Goal: Task Accomplishment & Management: Manage account settings

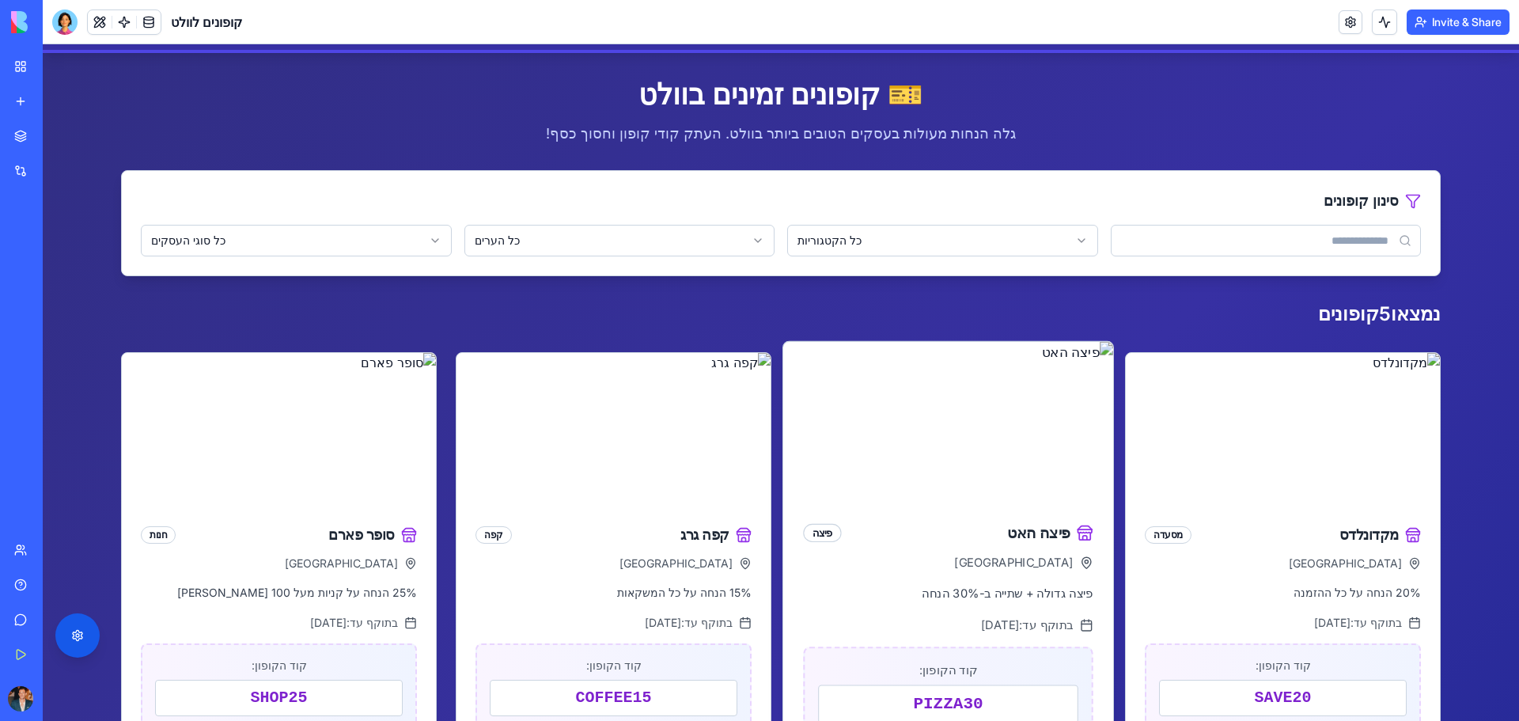
scroll to position [52, 0]
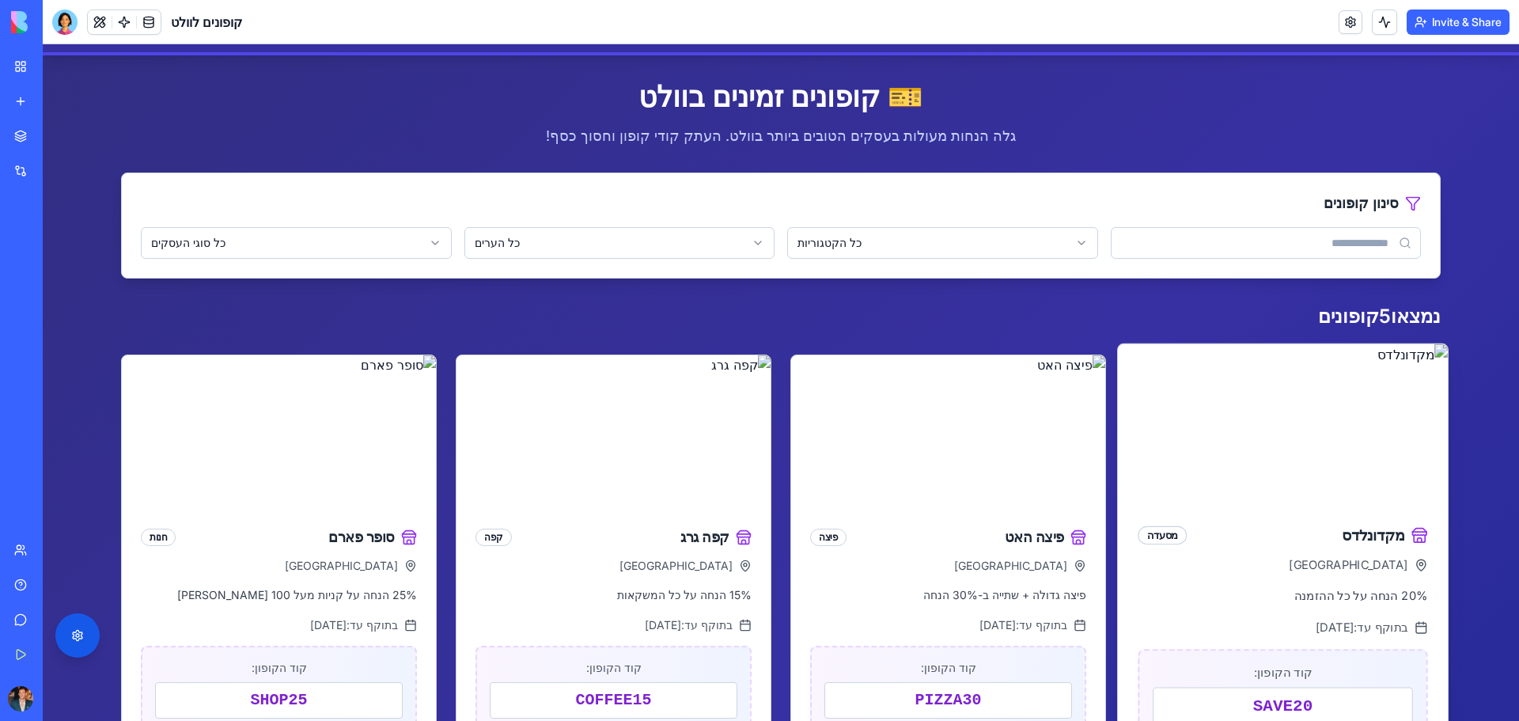
click at [1309, 494] on img at bounding box center [1283, 424] width 330 height 160
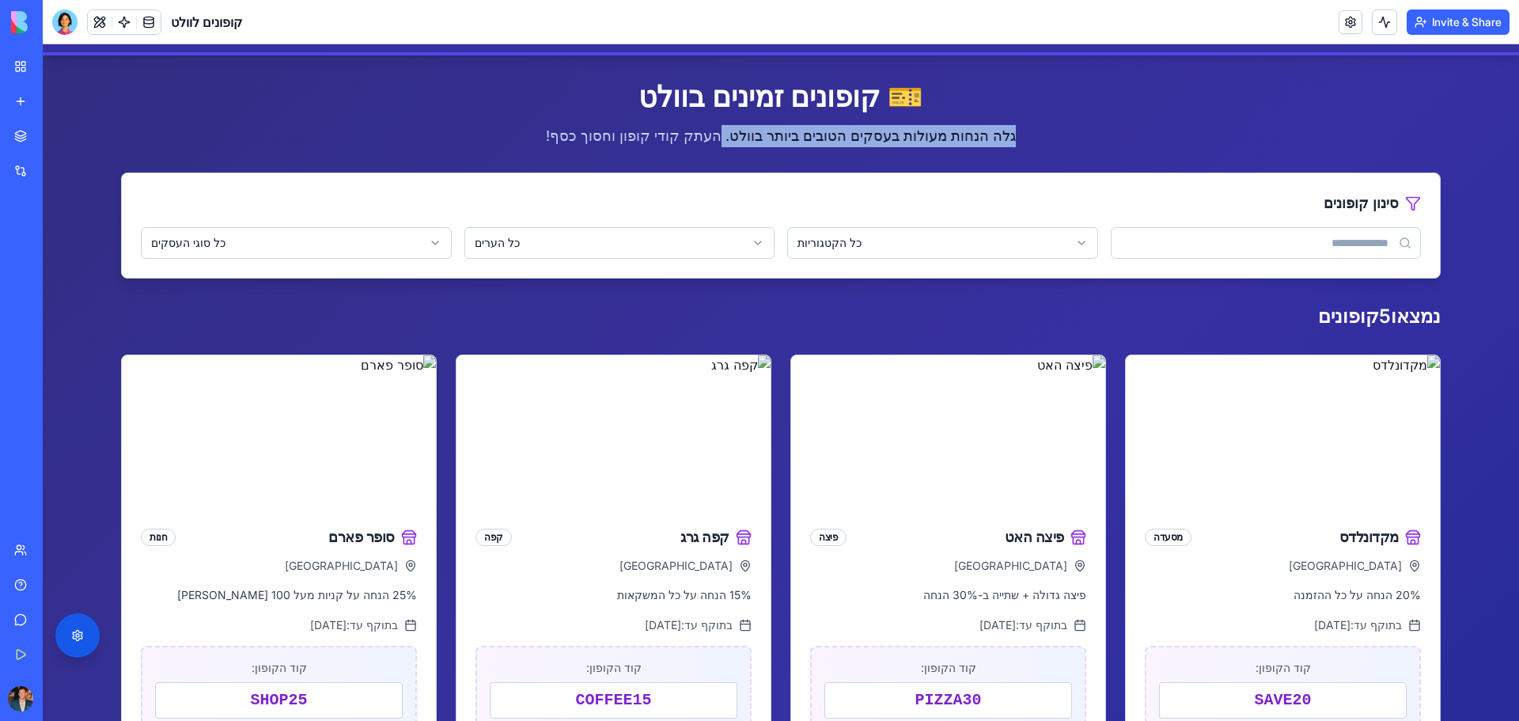
drag, startPoint x: 972, startPoint y: 138, endPoint x: 366, endPoint y: 66, distance: 610.2
click at [564, 97] on div "🎫 קופונים זמינים בוולט גלה הנחות מעולות בעסקים הטובים ביותר בוולט. העתק קודי קו…" at bounding box center [781, 114] width 1320 height 66
click at [207, 28] on span "קופונים לוולט" at bounding box center [206, 22] width 71 height 19
click at [143, 59] on main "🎫 קופונים זמינים בוולט גלה הנחות מעולות בעסקים הטובים ביותר בוולט. העתק קודי קו…" at bounding box center [780, 675] width 1345 height 1241
click at [6, 482] on div "Marketplace Integrations Recent קופונים לוולט BioPet Product Scanner AI Logo Ge…" at bounding box center [21, 325] width 33 height 411
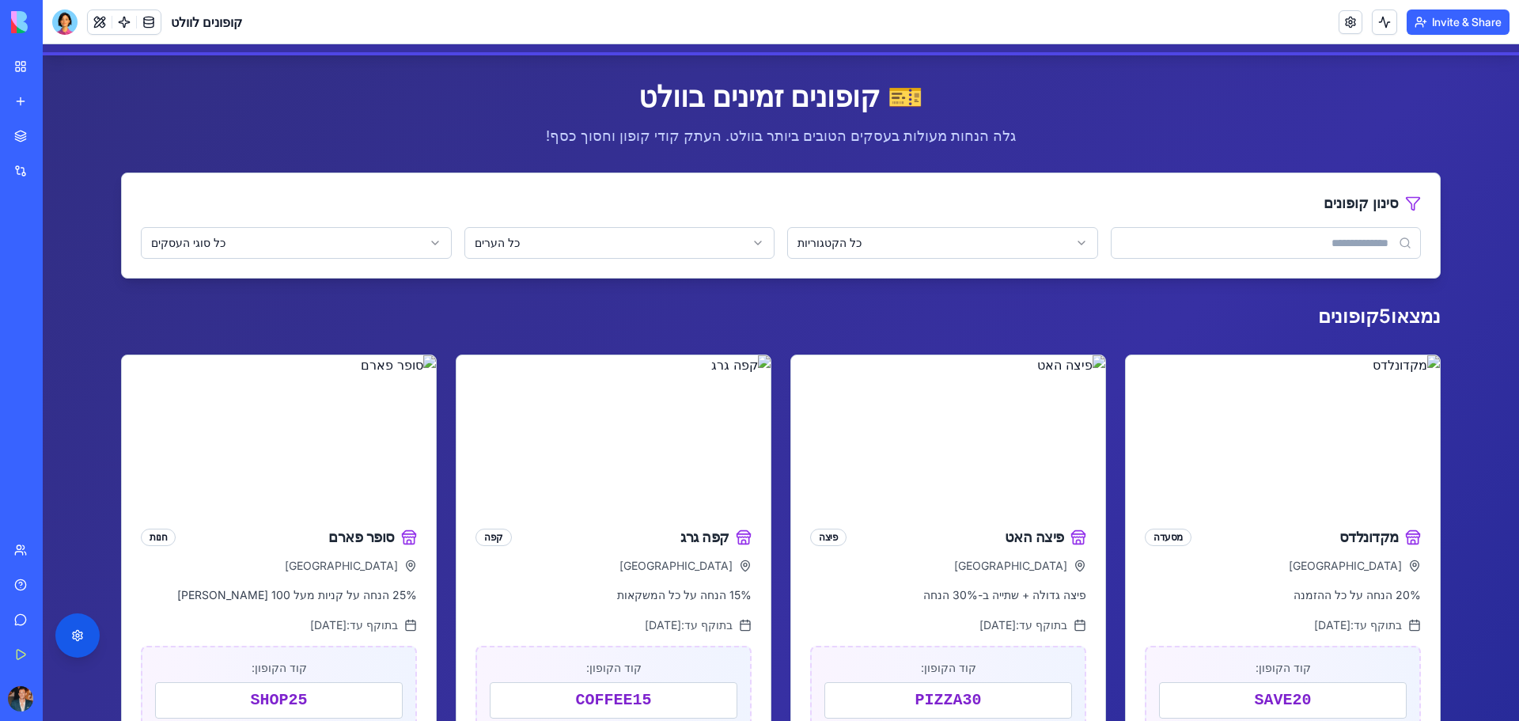
click at [6, 482] on div "Marketplace Integrations Recent קופונים לוולט BioPet Product Scanner AI Logo Ge…" at bounding box center [21, 325] width 33 height 411
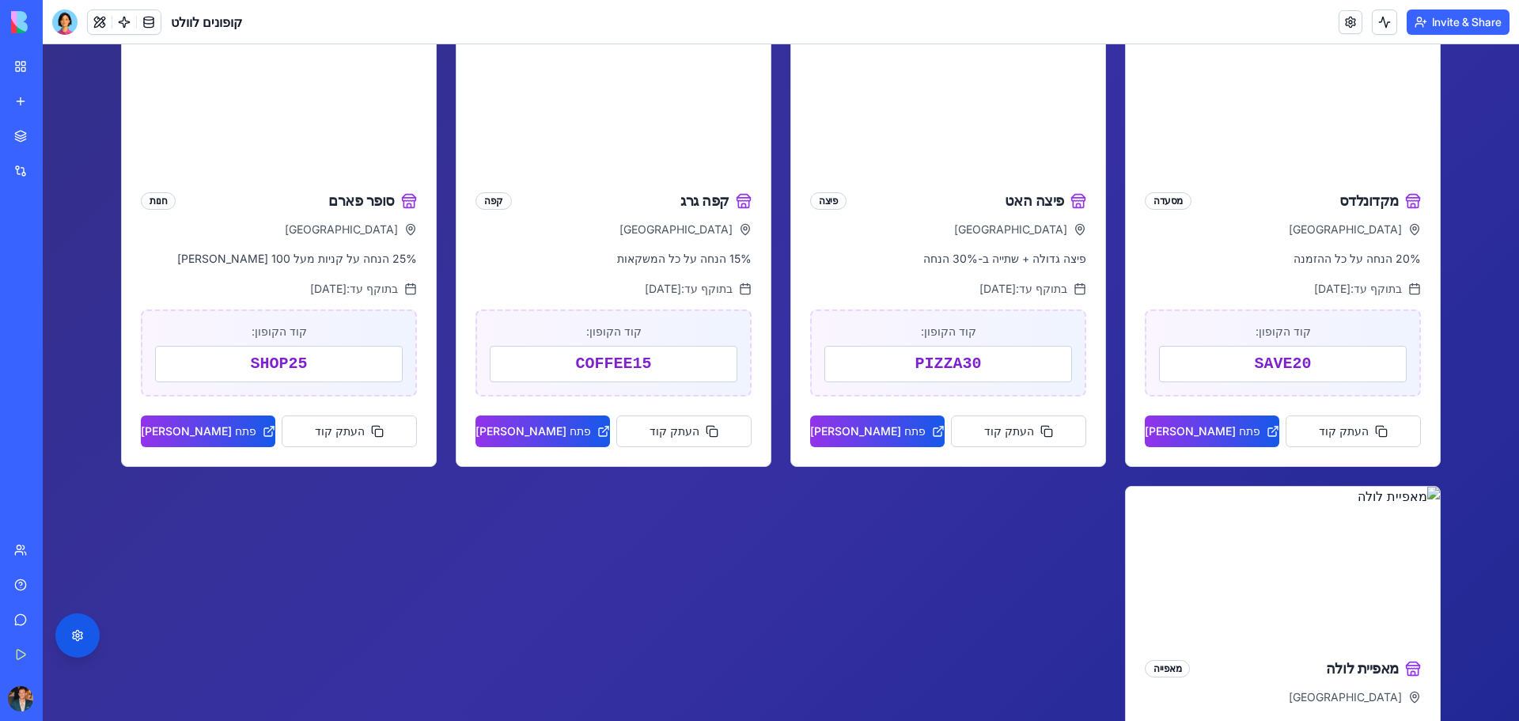
scroll to position [210, 0]
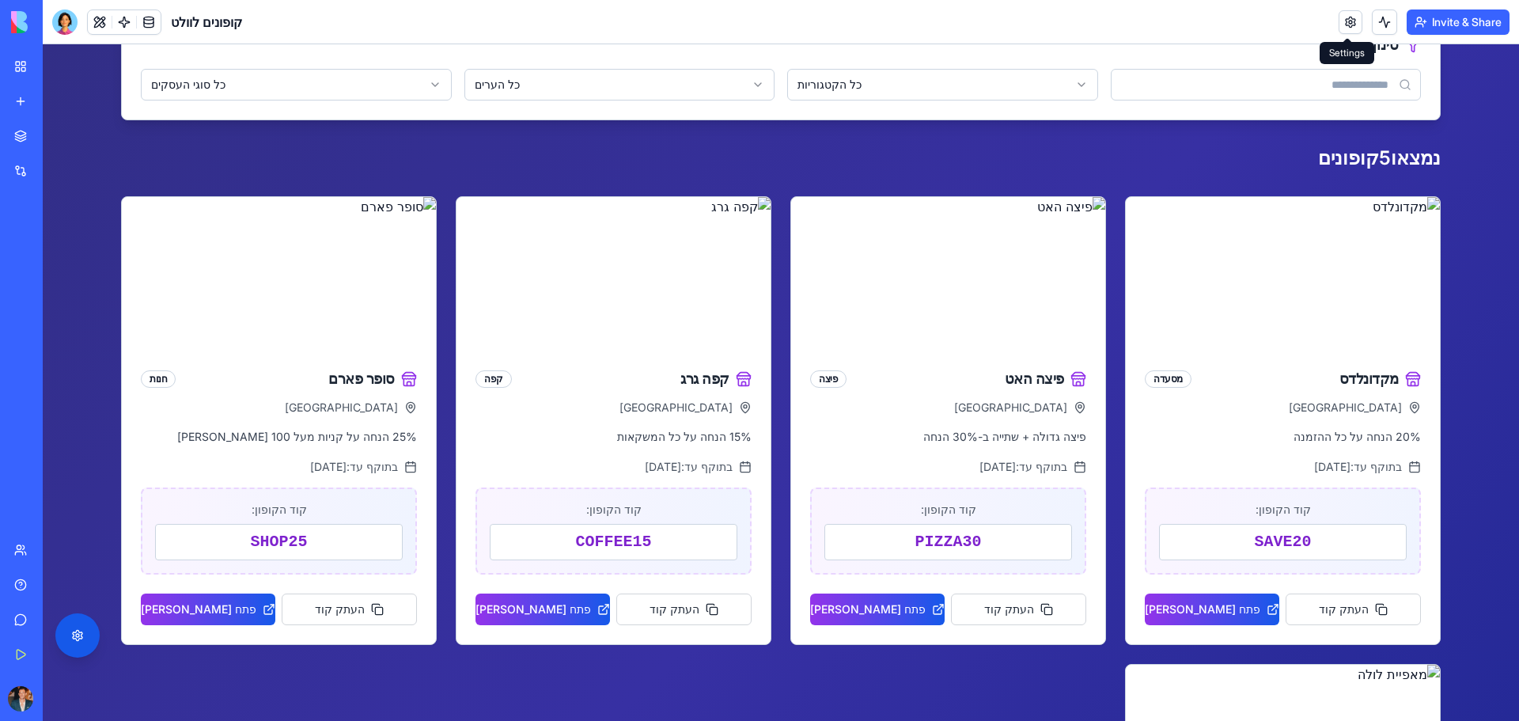
click at [1349, 25] on link at bounding box center [1351, 22] width 24 height 24
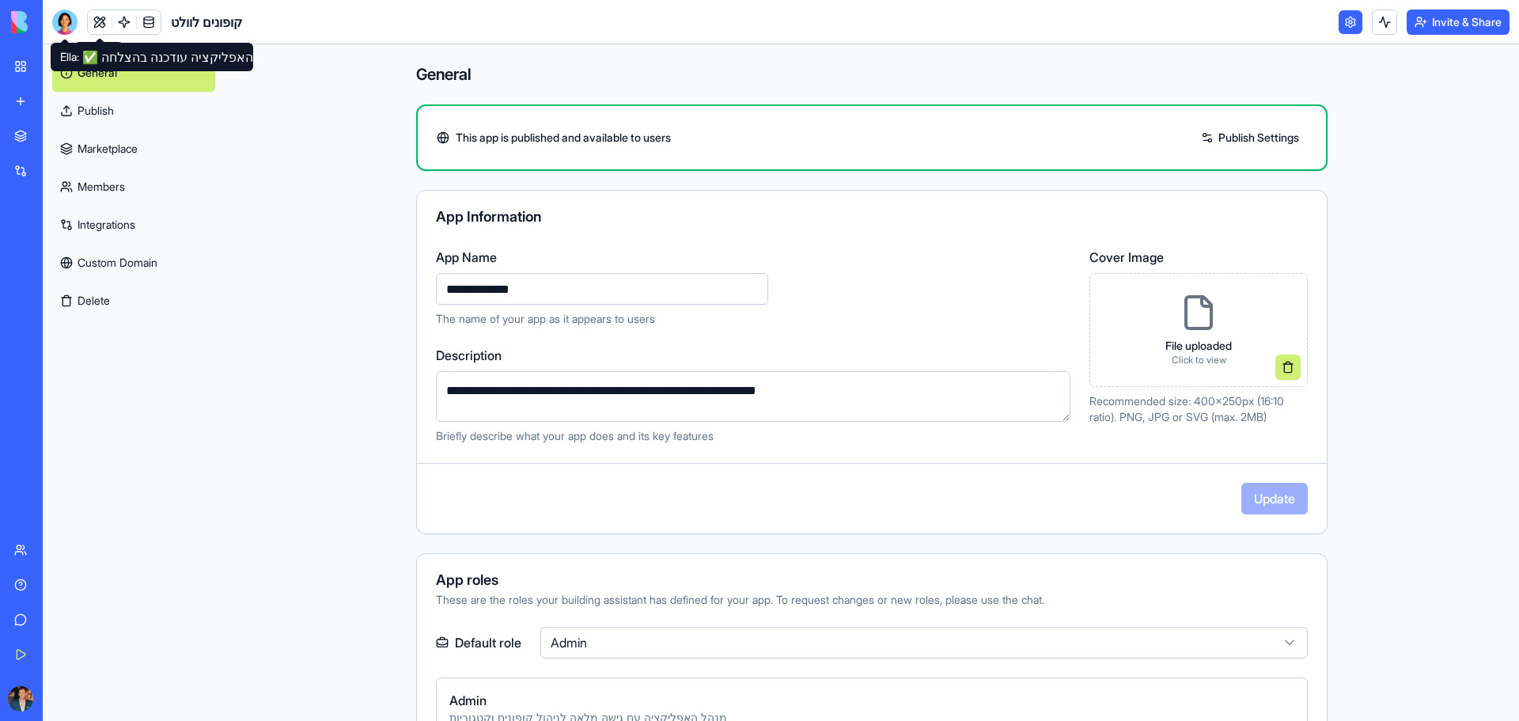
click at [66, 20] on div at bounding box center [64, 21] width 25 height 25
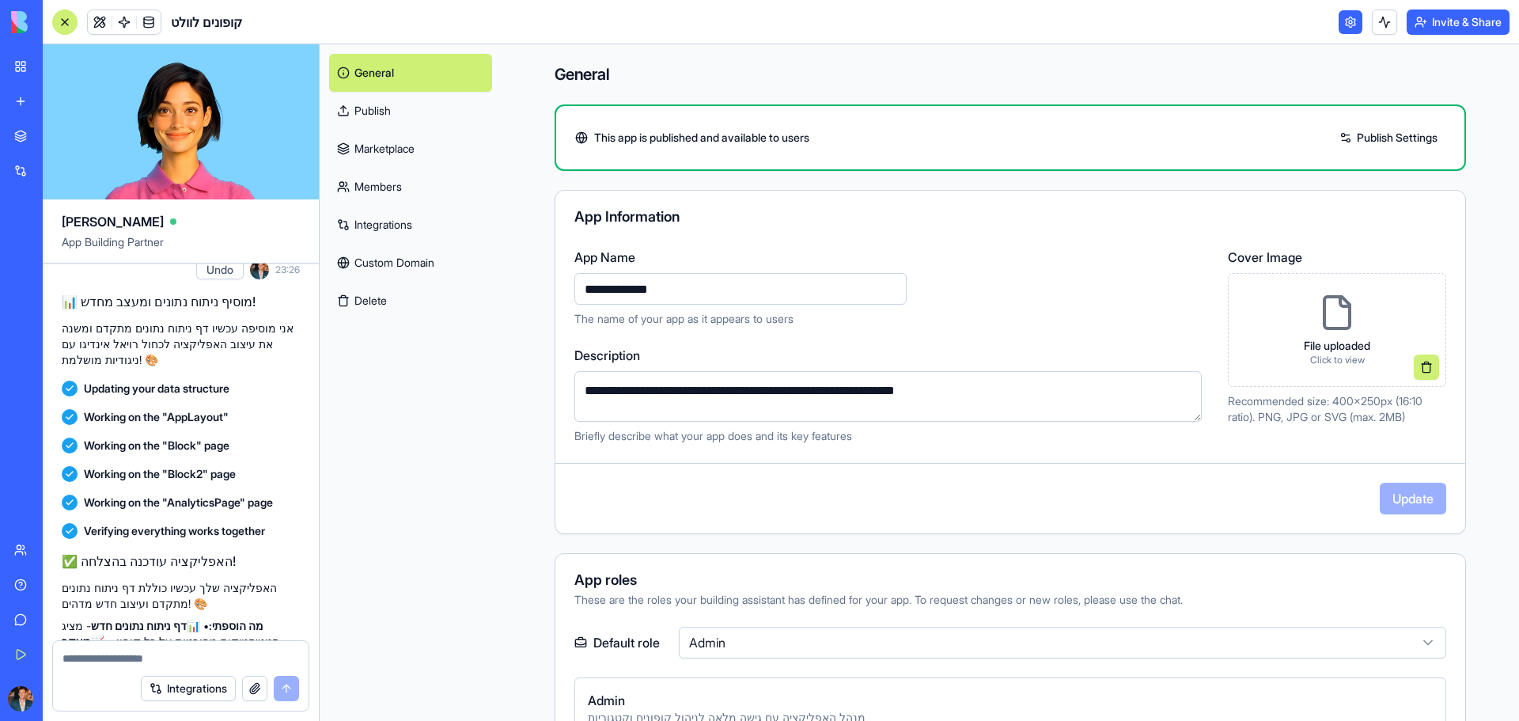
click at [1348, 29] on link at bounding box center [1351, 22] width 24 height 24
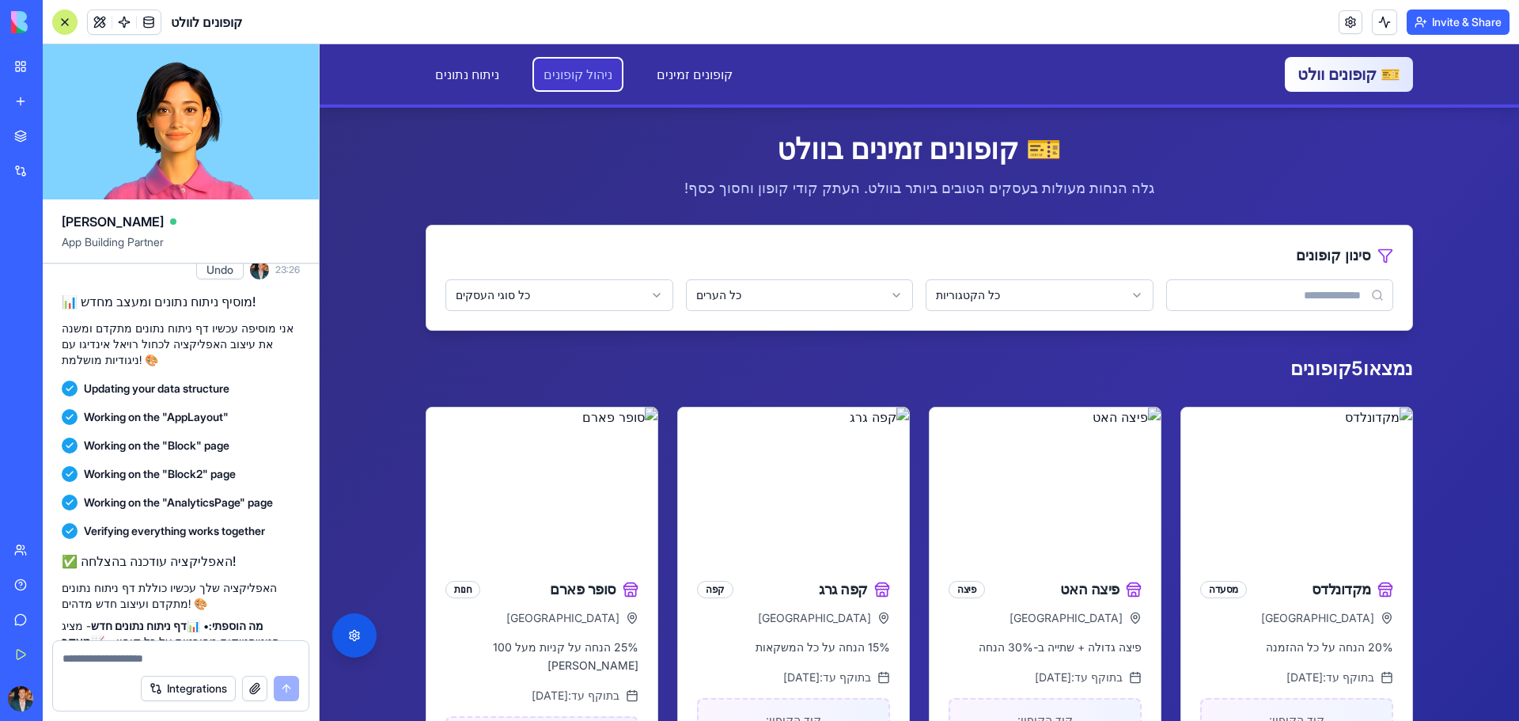
click at [545, 80] on link "ניהול קופונים" at bounding box center [578, 75] width 88 height 32
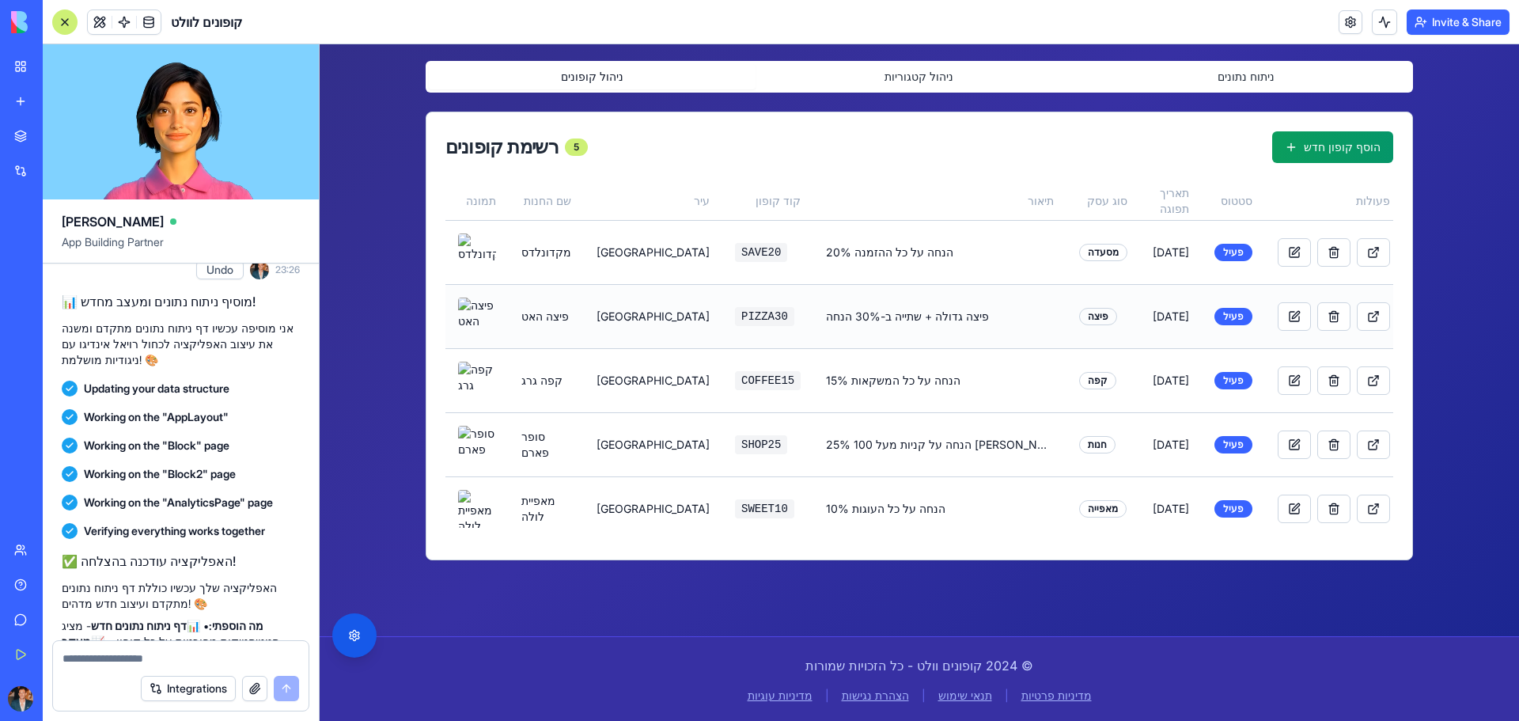
scroll to position [265, 0]
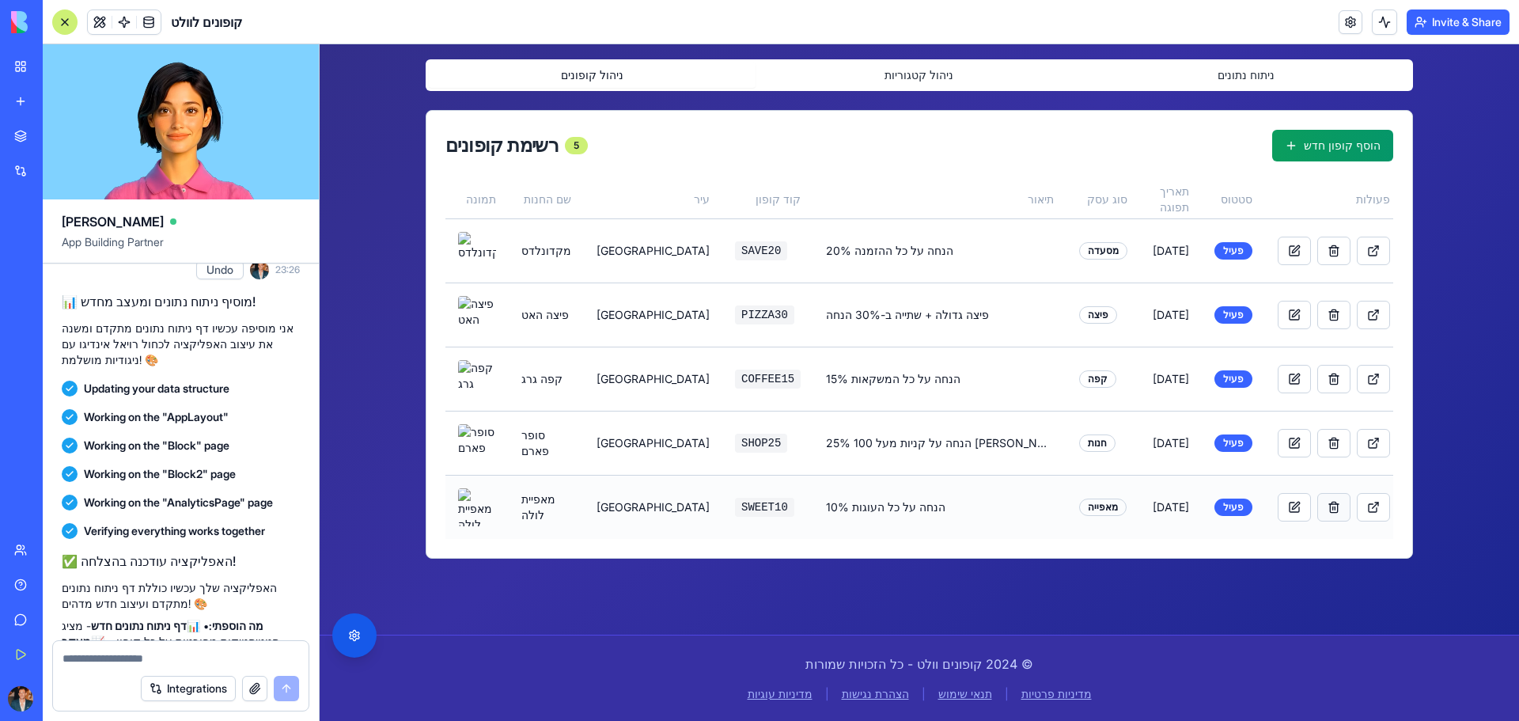
click at [1317, 501] on button at bounding box center [1333, 507] width 33 height 28
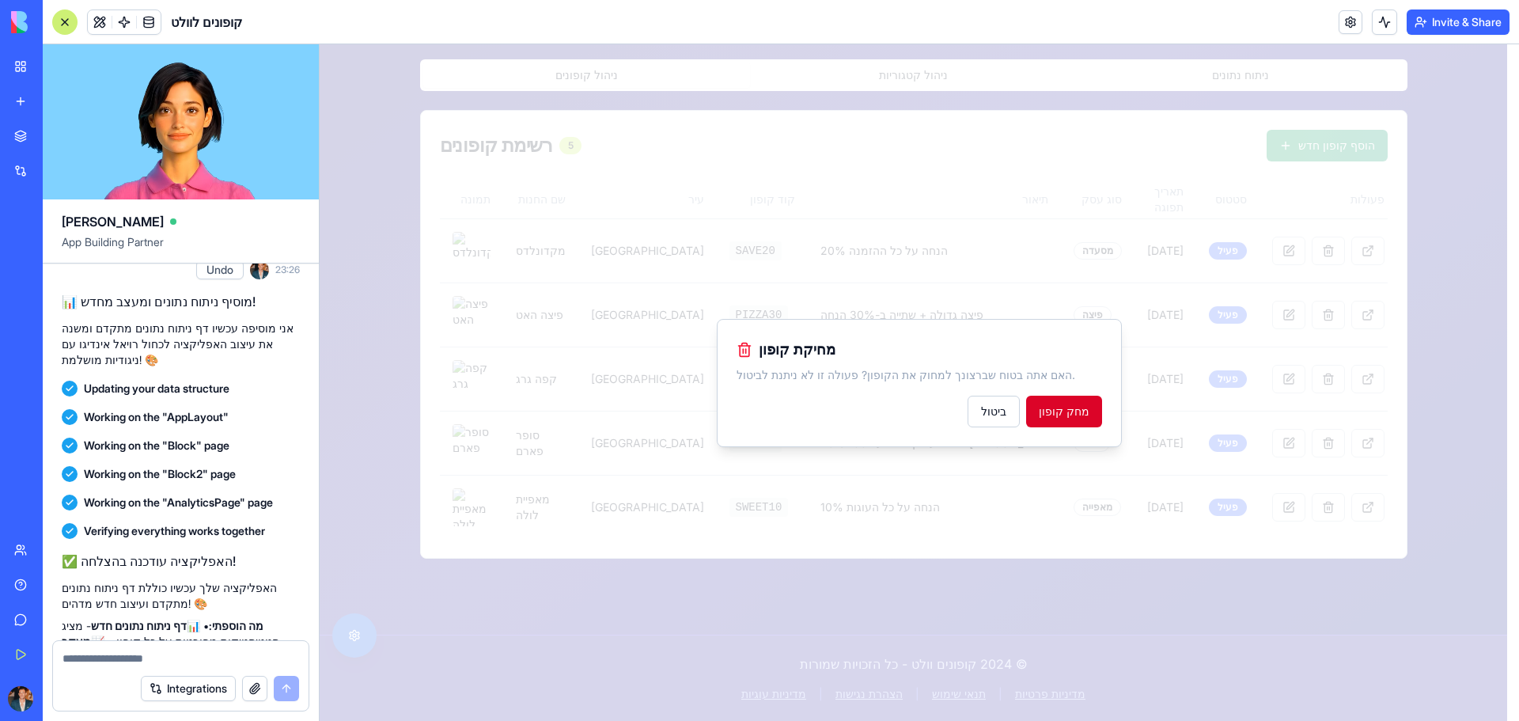
click at [1078, 422] on button "מחק קופון" at bounding box center [1064, 412] width 76 height 32
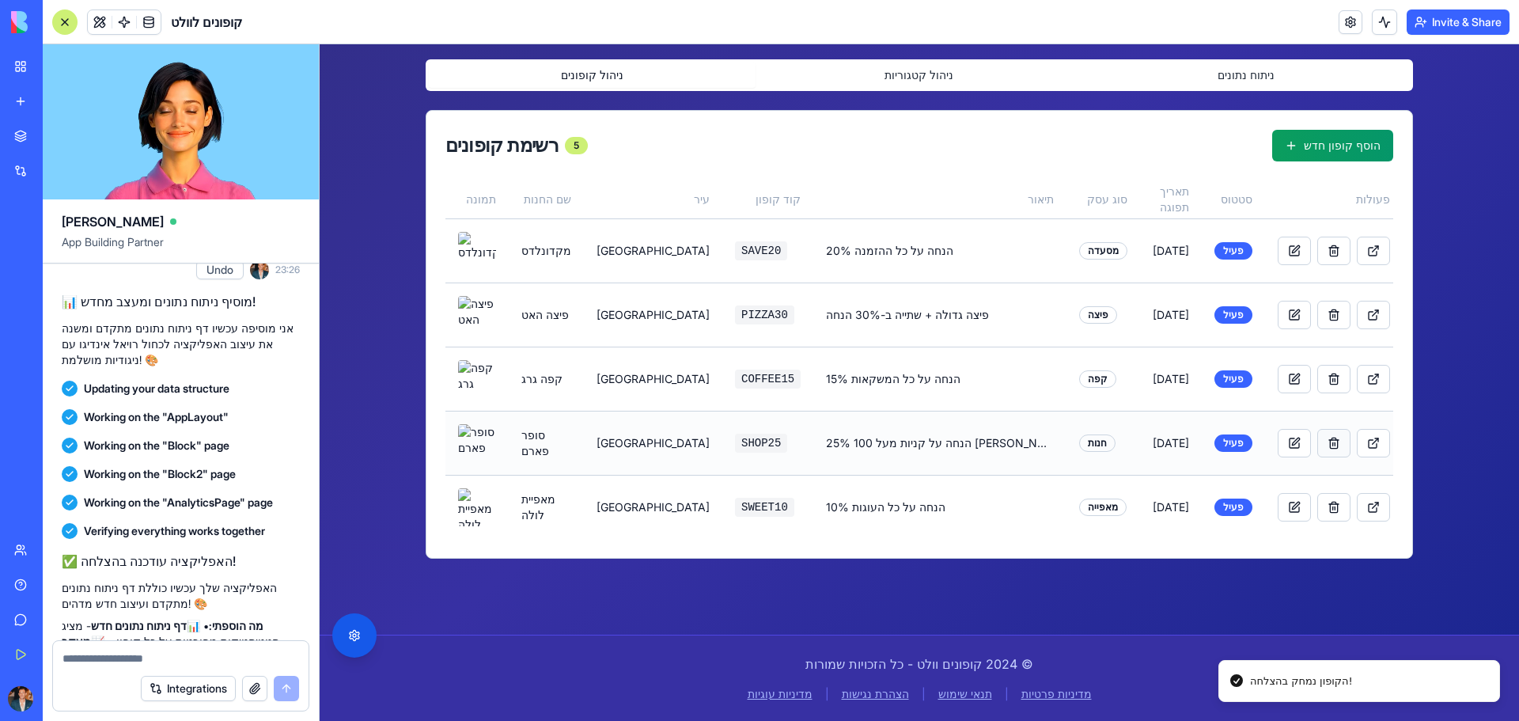
scroll to position [201, 0]
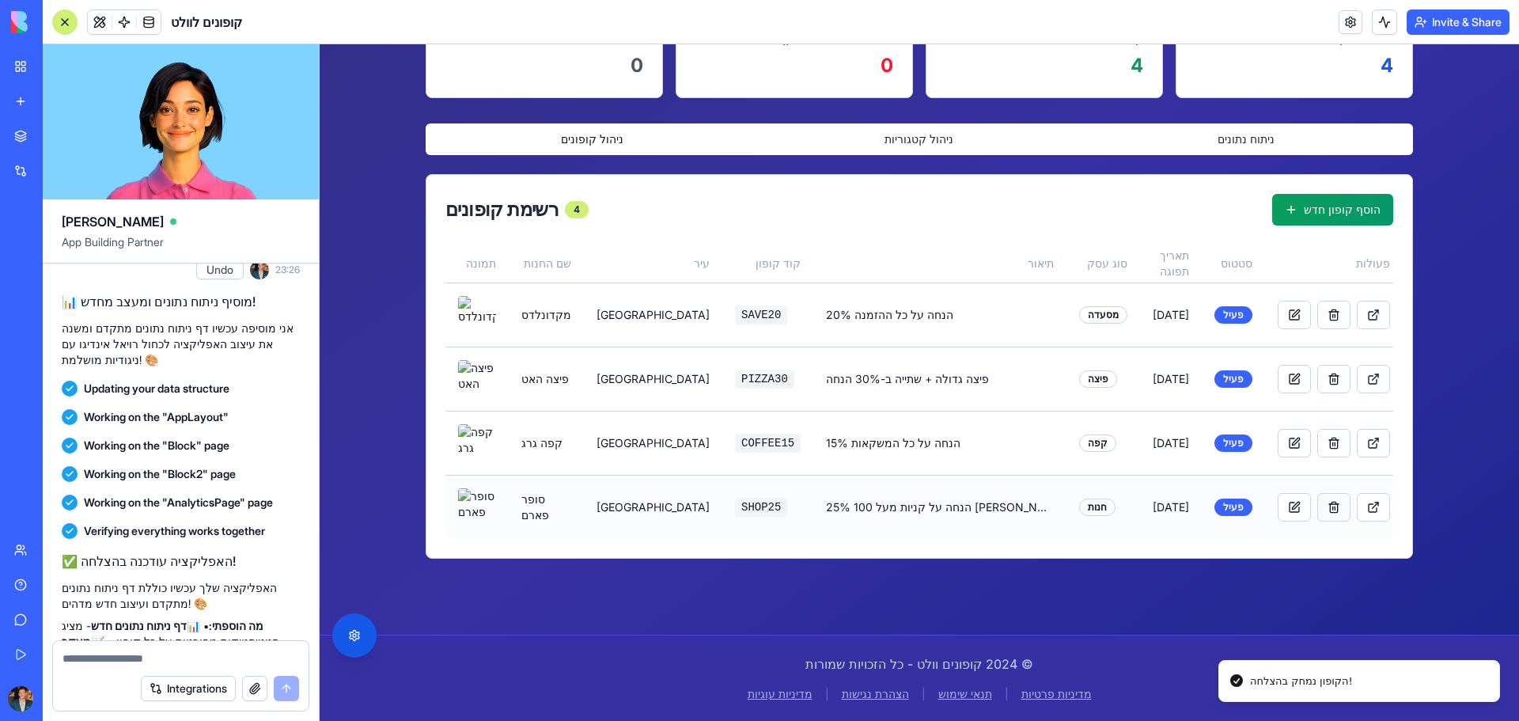
click at [1317, 445] on button at bounding box center [1333, 443] width 33 height 28
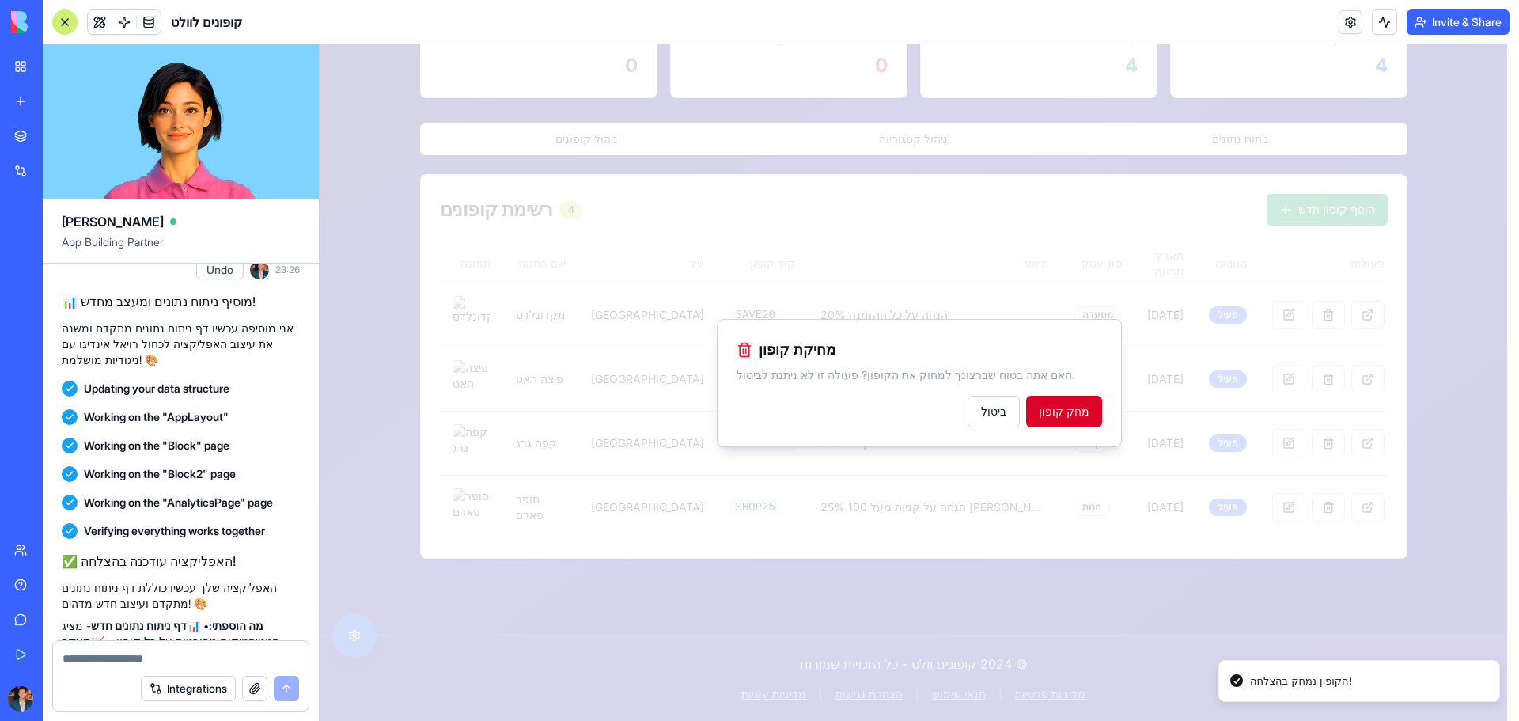
click at [1091, 407] on button "מחק קופון" at bounding box center [1064, 412] width 76 height 32
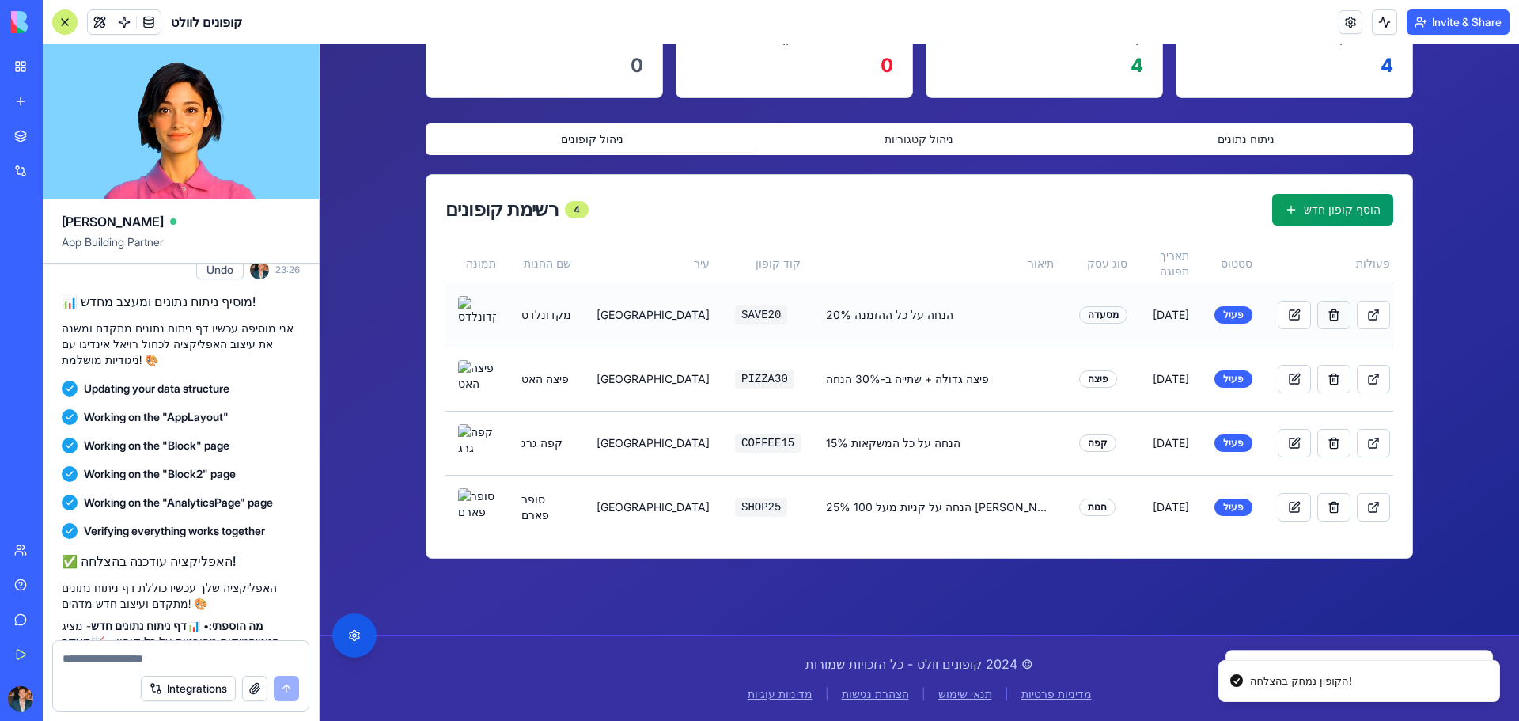
scroll to position [137, 0]
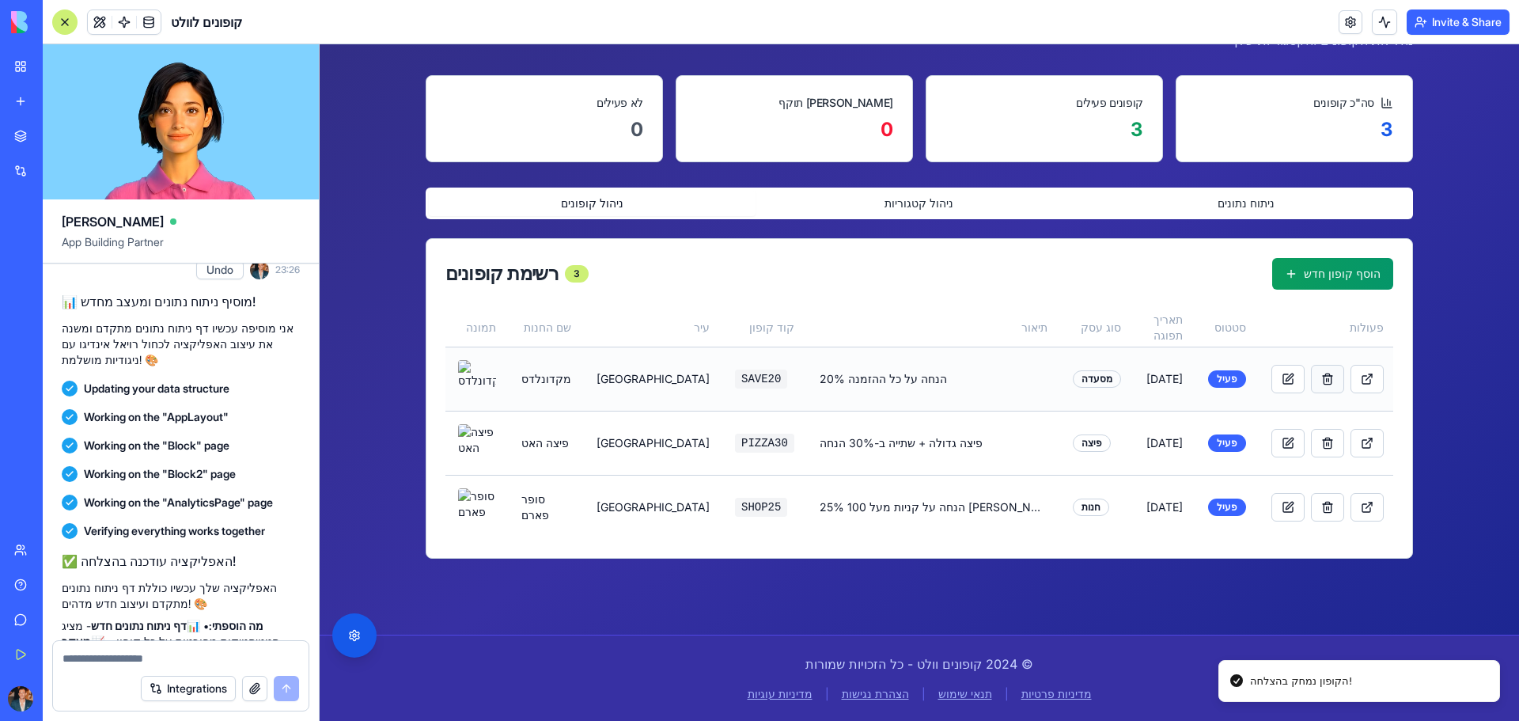
click at [1311, 376] on button at bounding box center [1327, 379] width 33 height 28
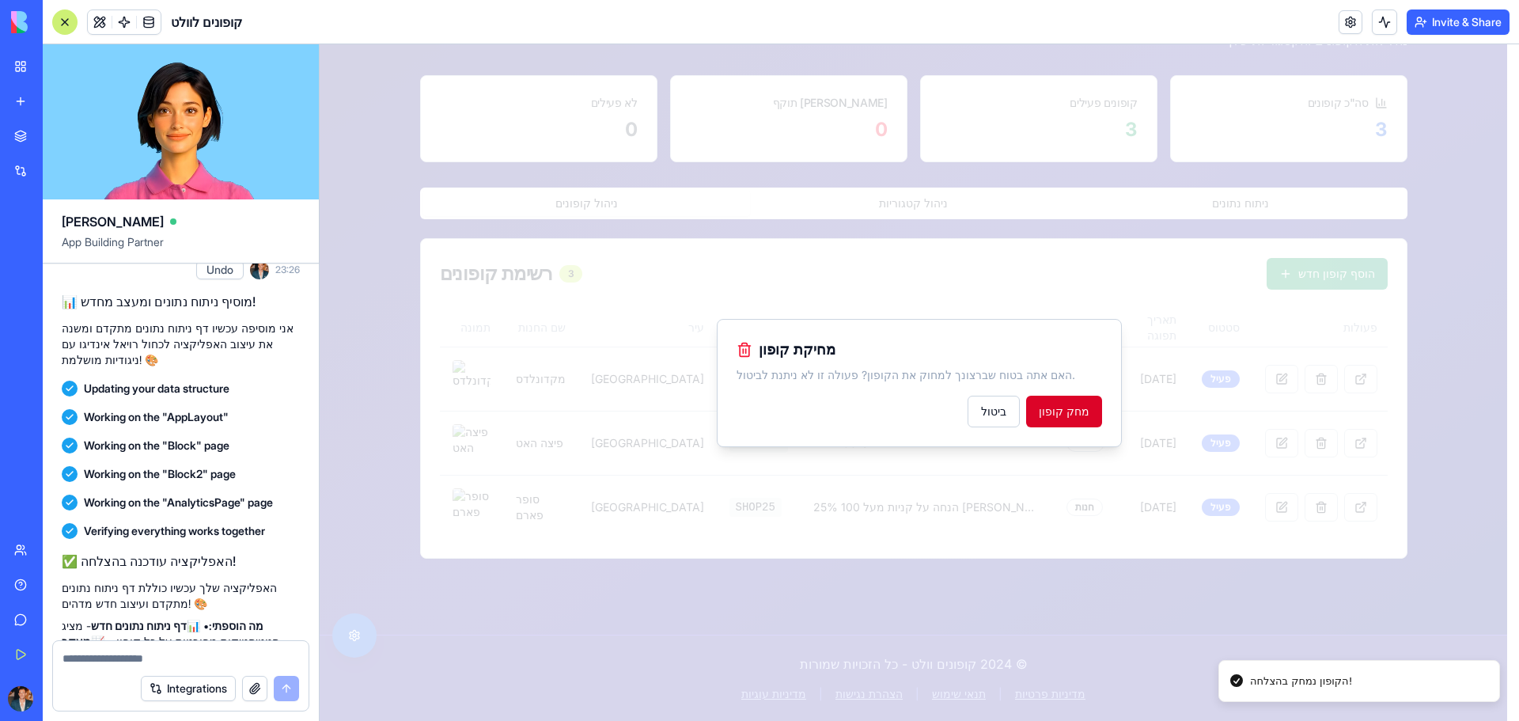
click at [1067, 411] on button "מחק קופון" at bounding box center [1064, 412] width 76 height 32
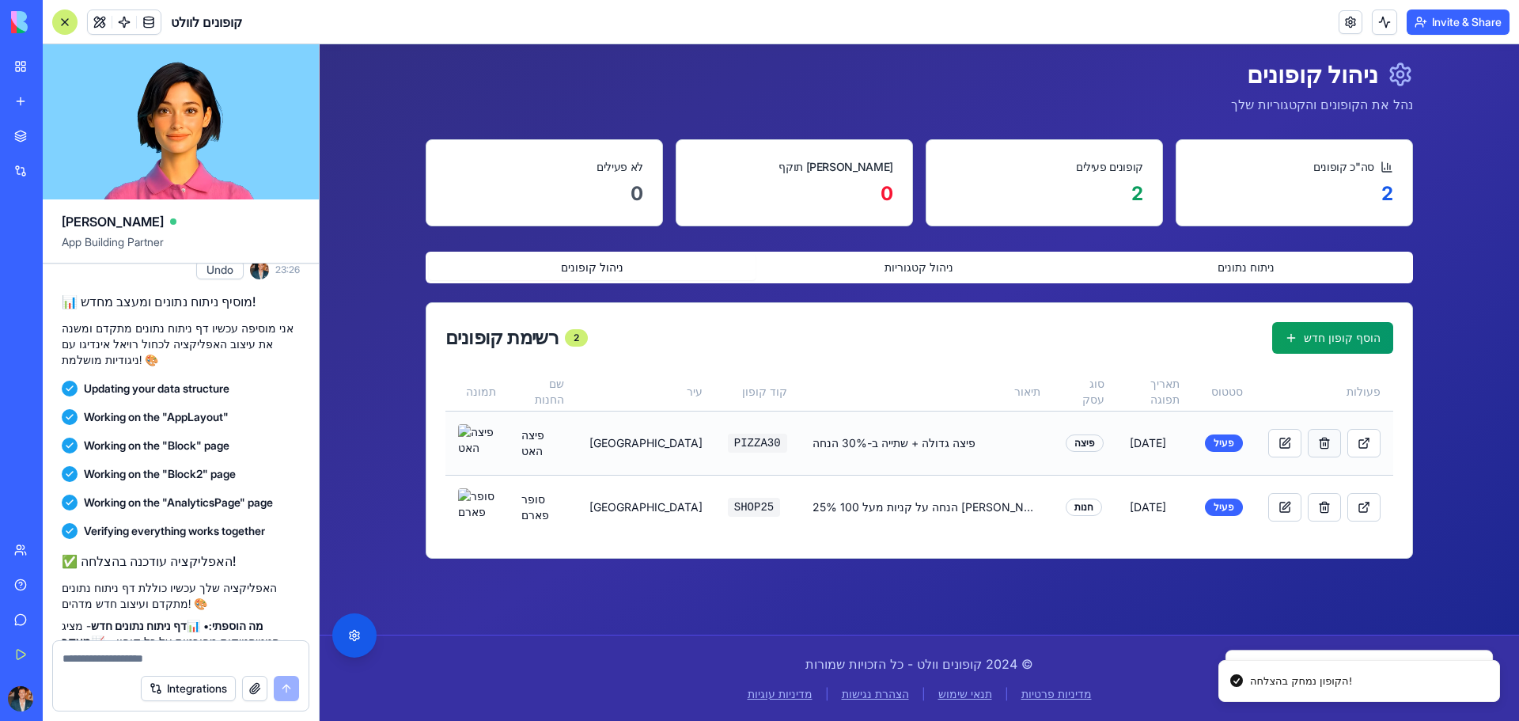
scroll to position [73, 0]
click at [1308, 446] on button at bounding box center [1324, 443] width 33 height 28
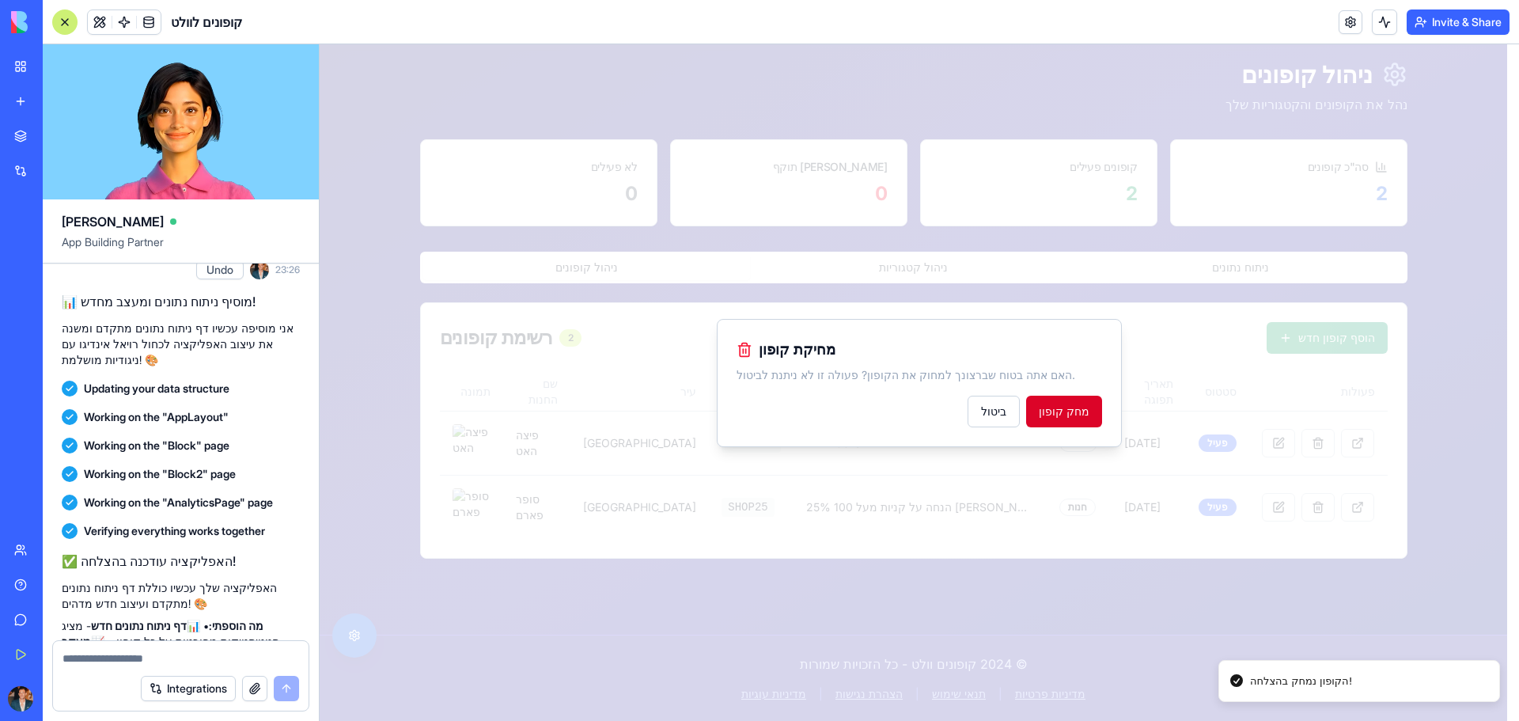
click at [1087, 411] on button "מחק קופון" at bounding box center [1064, 412] width 76 height 32
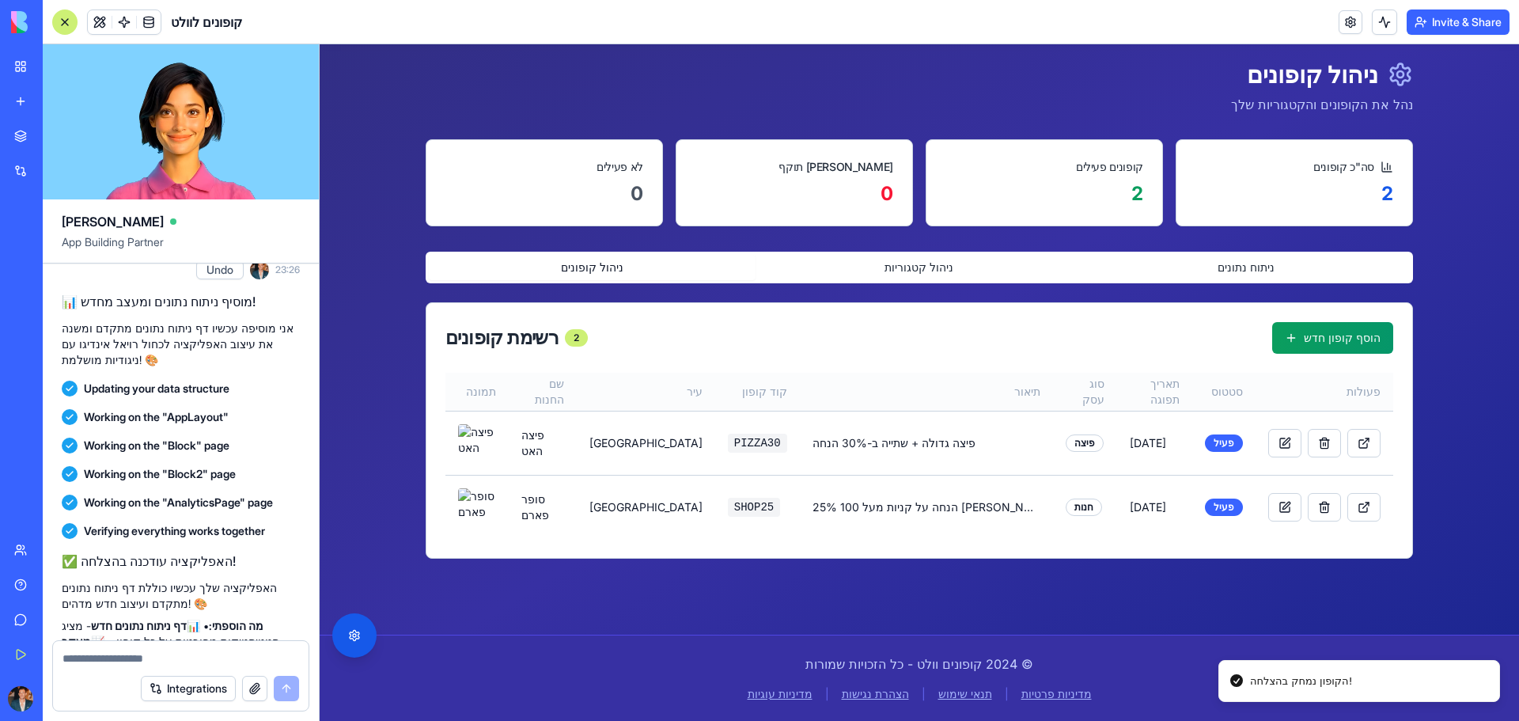
scroll to position [9, 0]
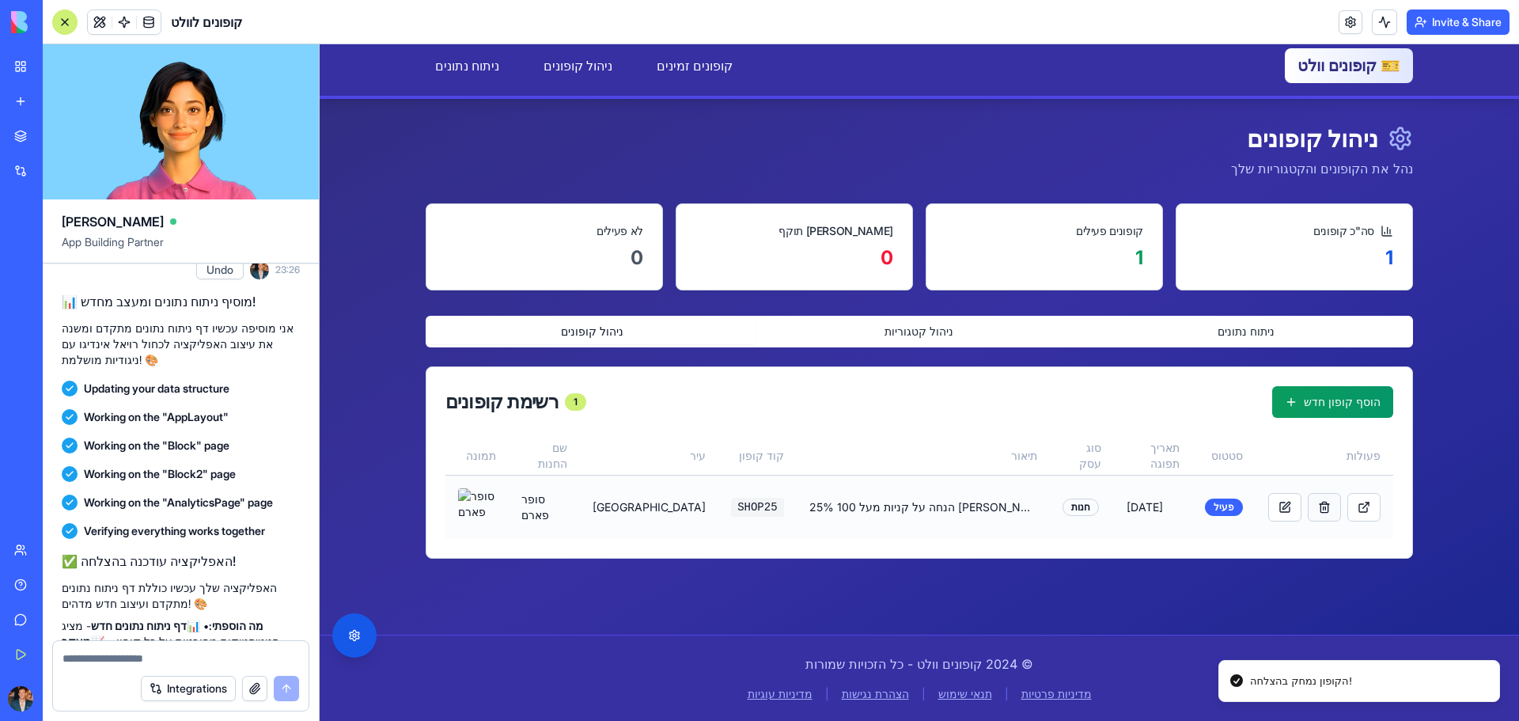
click at [1308, 506] on button at bounding box center [1324, 507] width 33 height 28
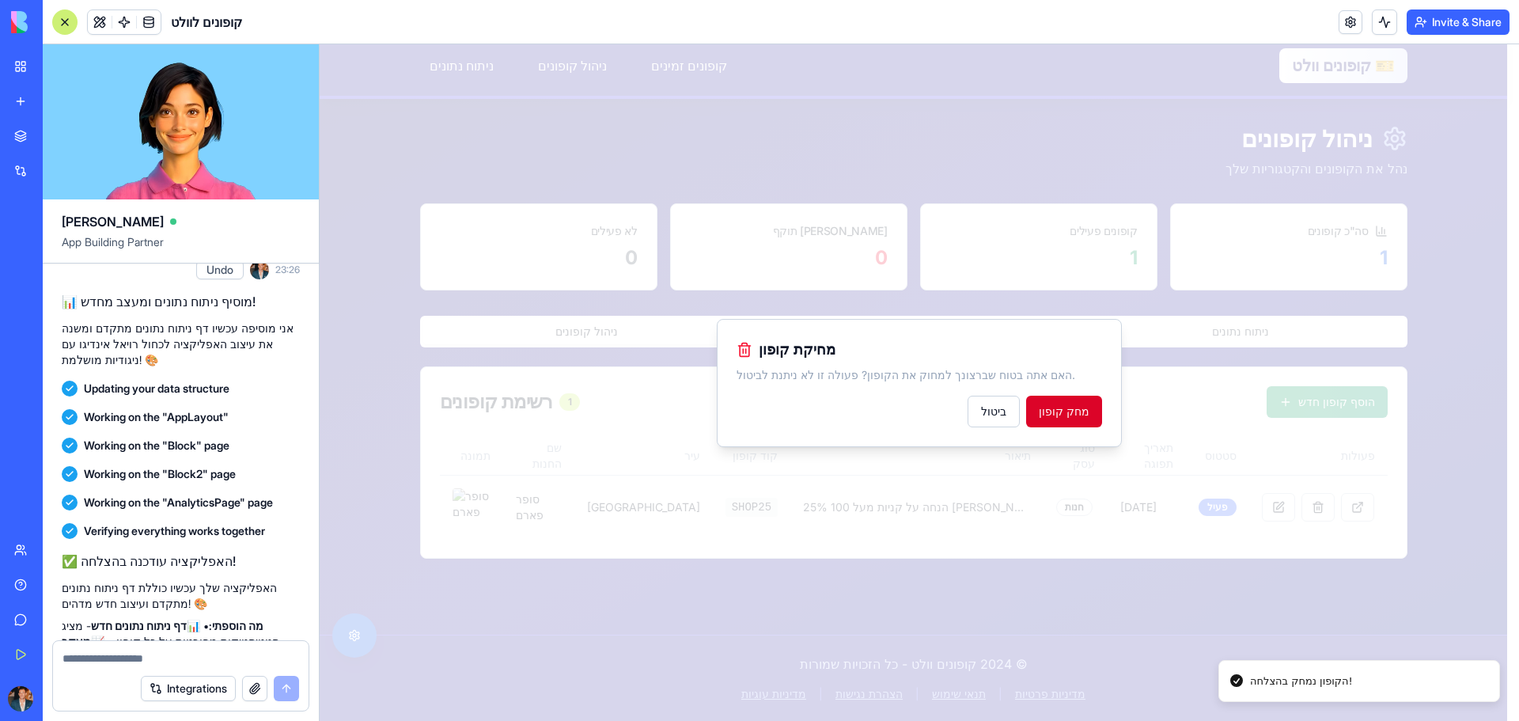
click at [1083, 415] on button "מחק קופון" at bounding box center [1064, 412] width 76 height 32
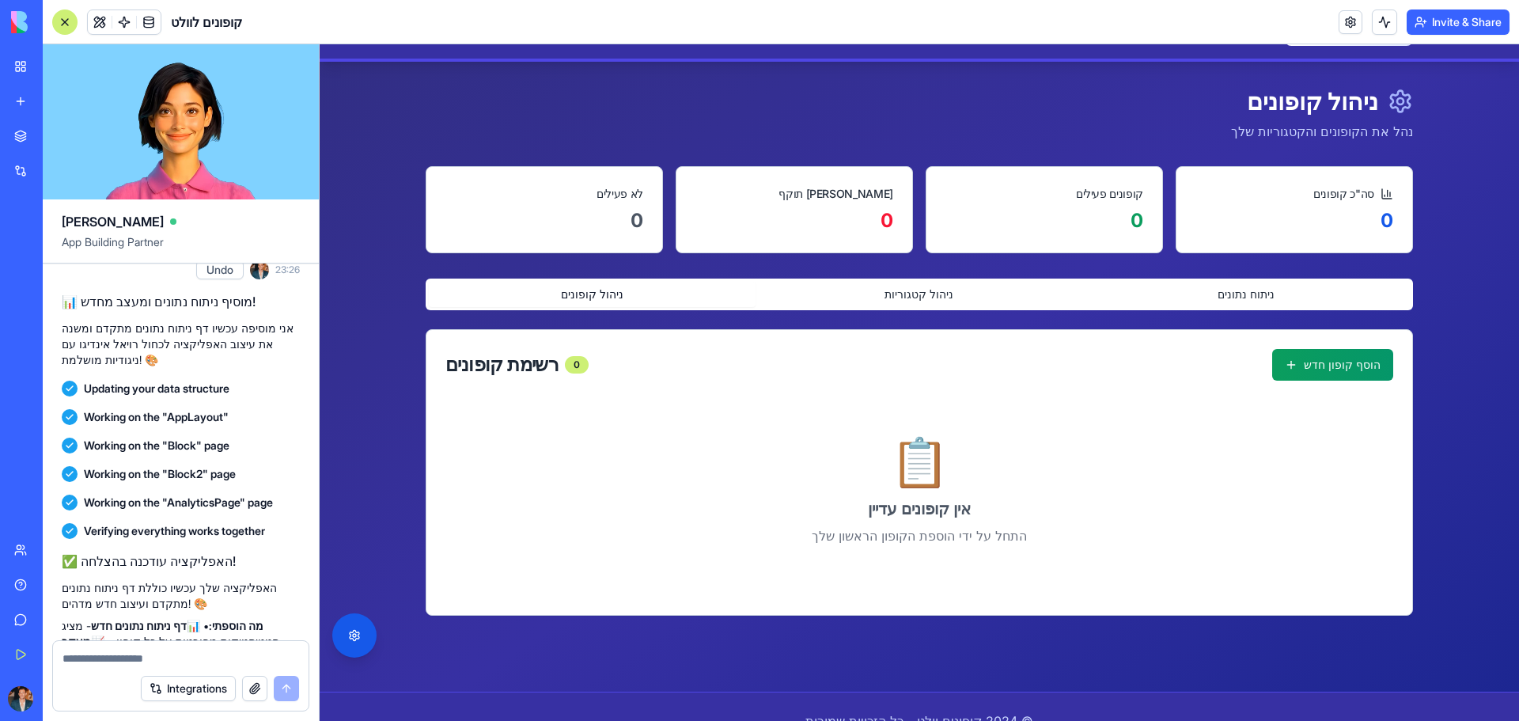
scroll to position [0, 0]
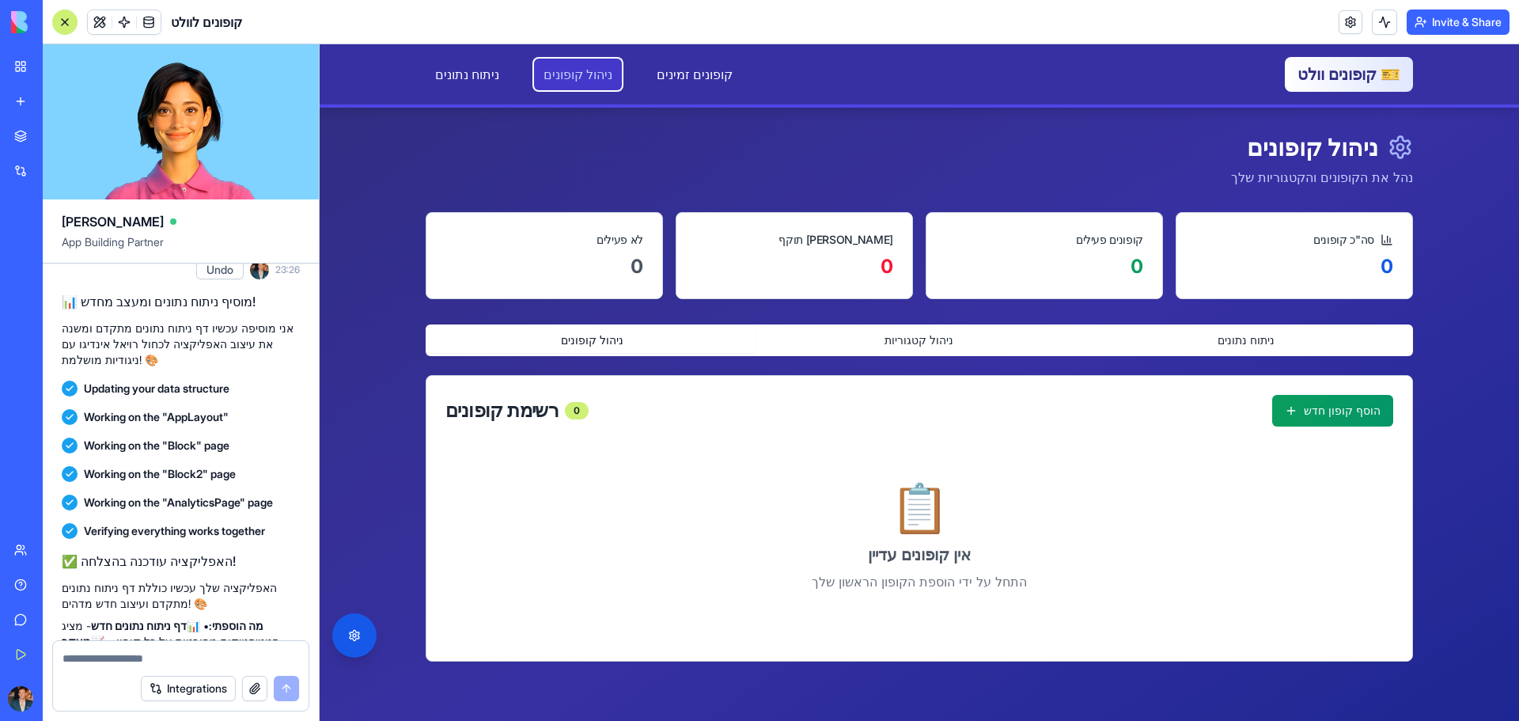
click at [574, 68] on link "ניהול קופונים" at bounding box center [578, 75] width 88 height 32
click at [647, 81] on link "קופונים זמינים" at bounding box center [694, 75] width 95 height 32
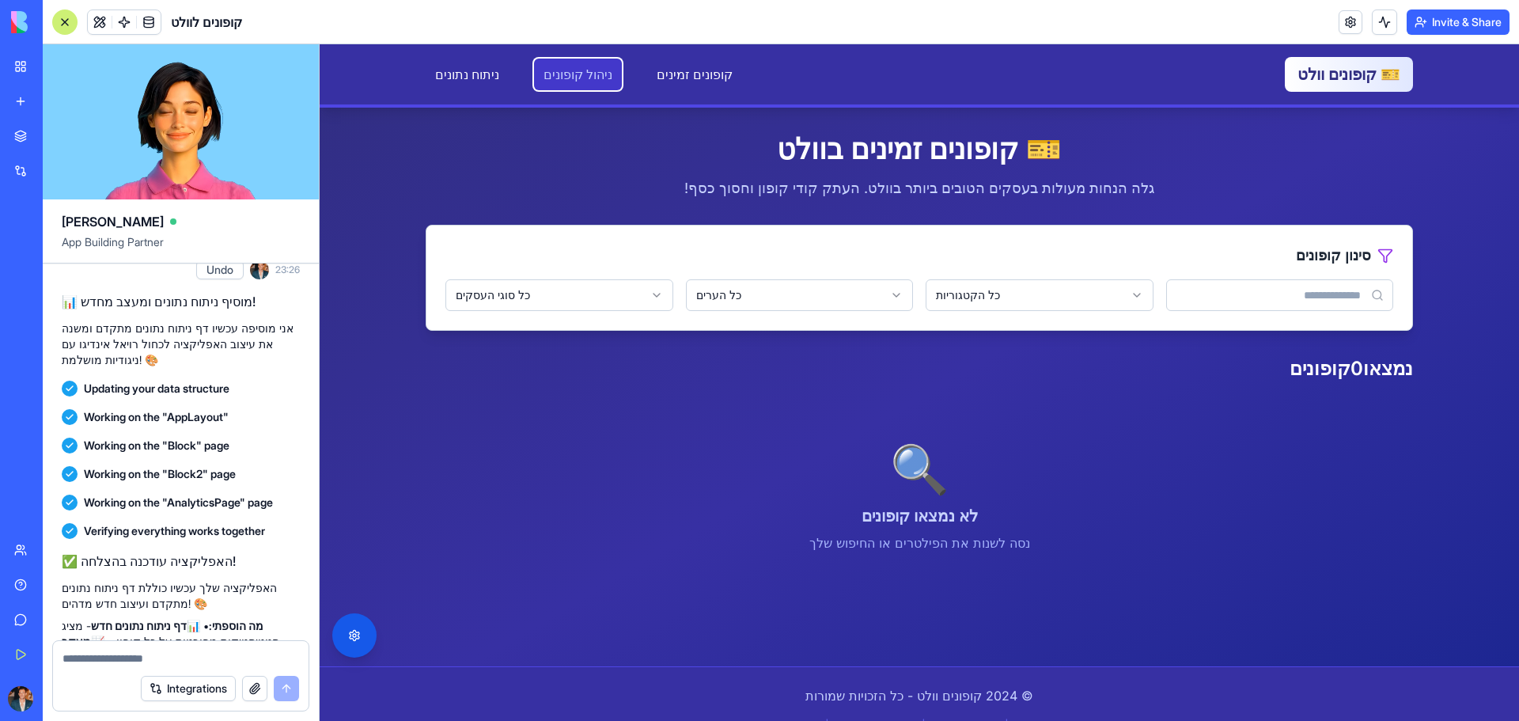
click at [566, 67] on link "ניהול קופונים" at bounding box center [578, 75] width 88 height 32
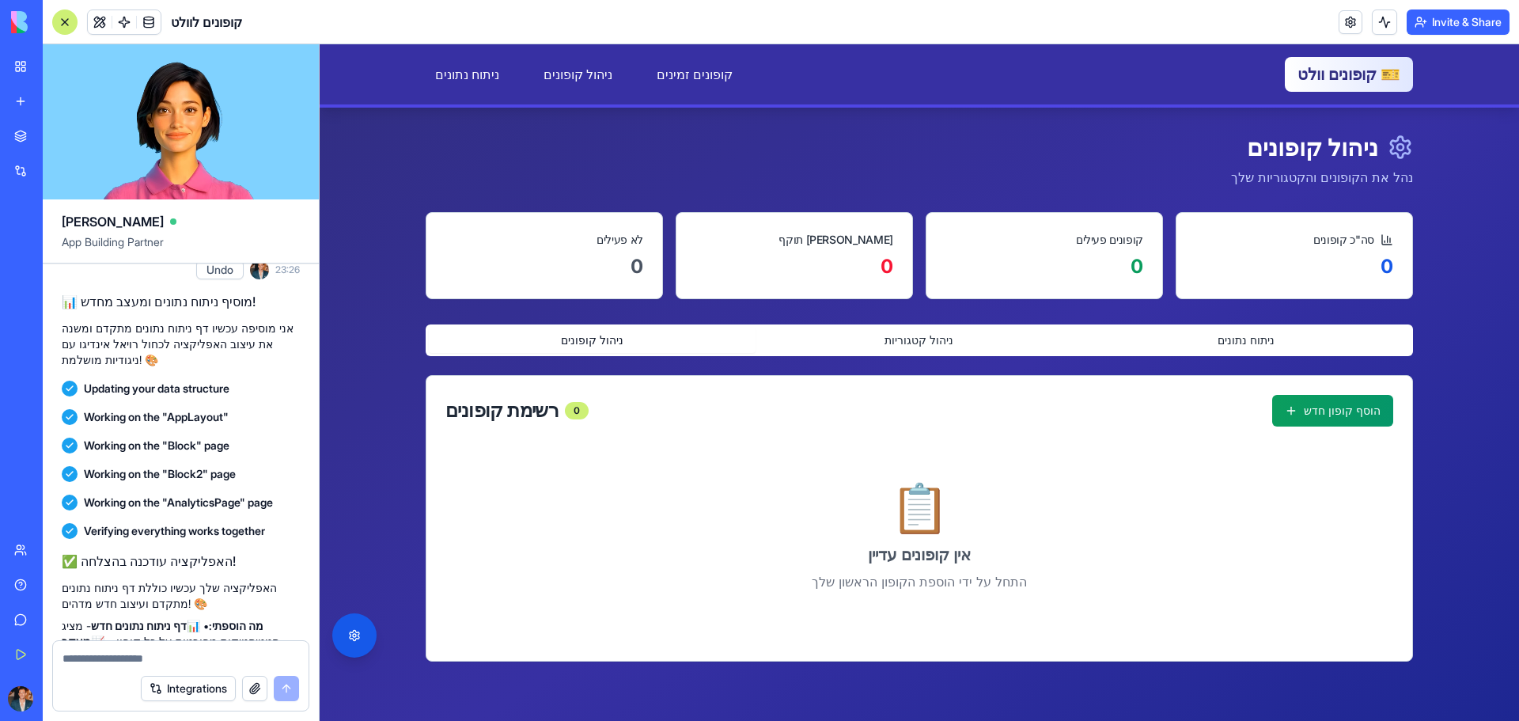
scroll to position [103, 0]
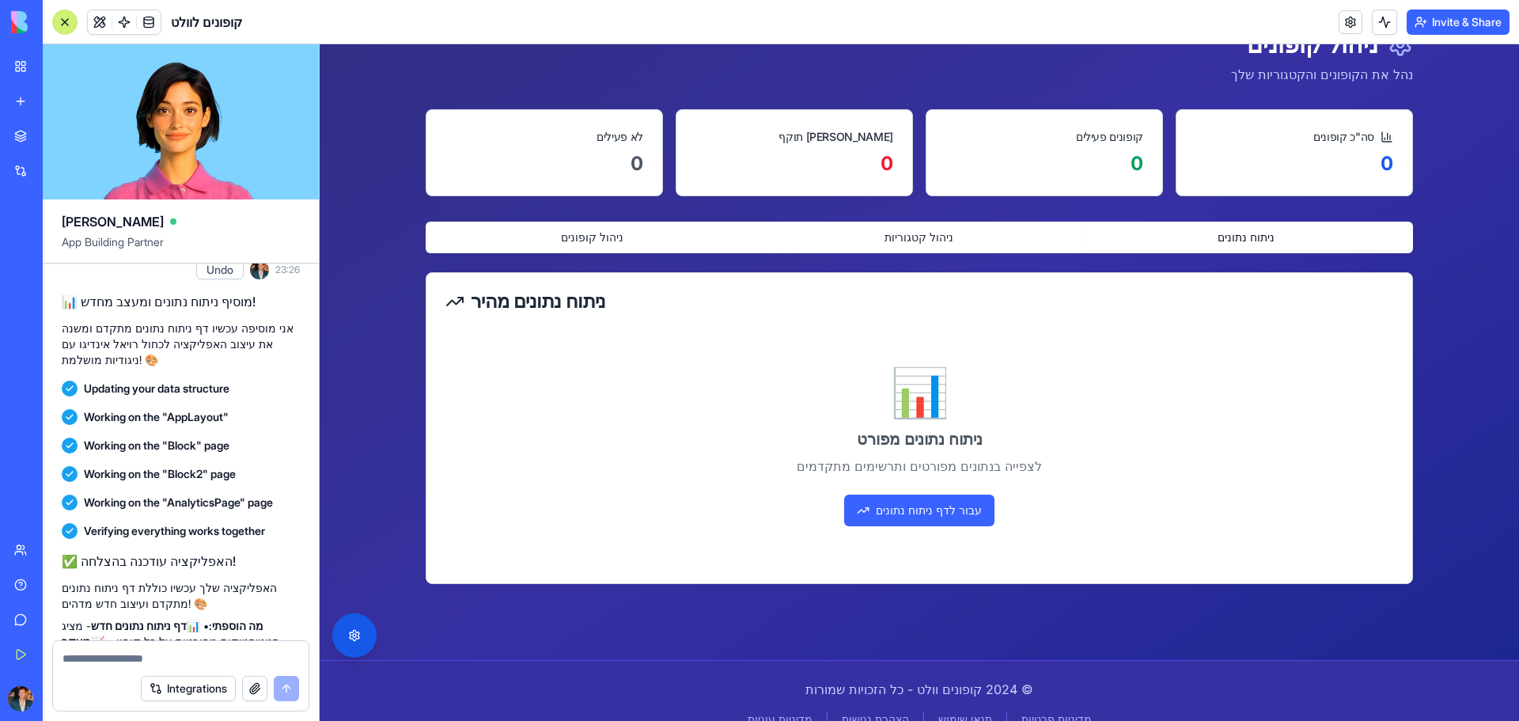
click at [1230, 238] on button "ניתוח נתונים" at bounding box center [1246, 237] width 327 height 25
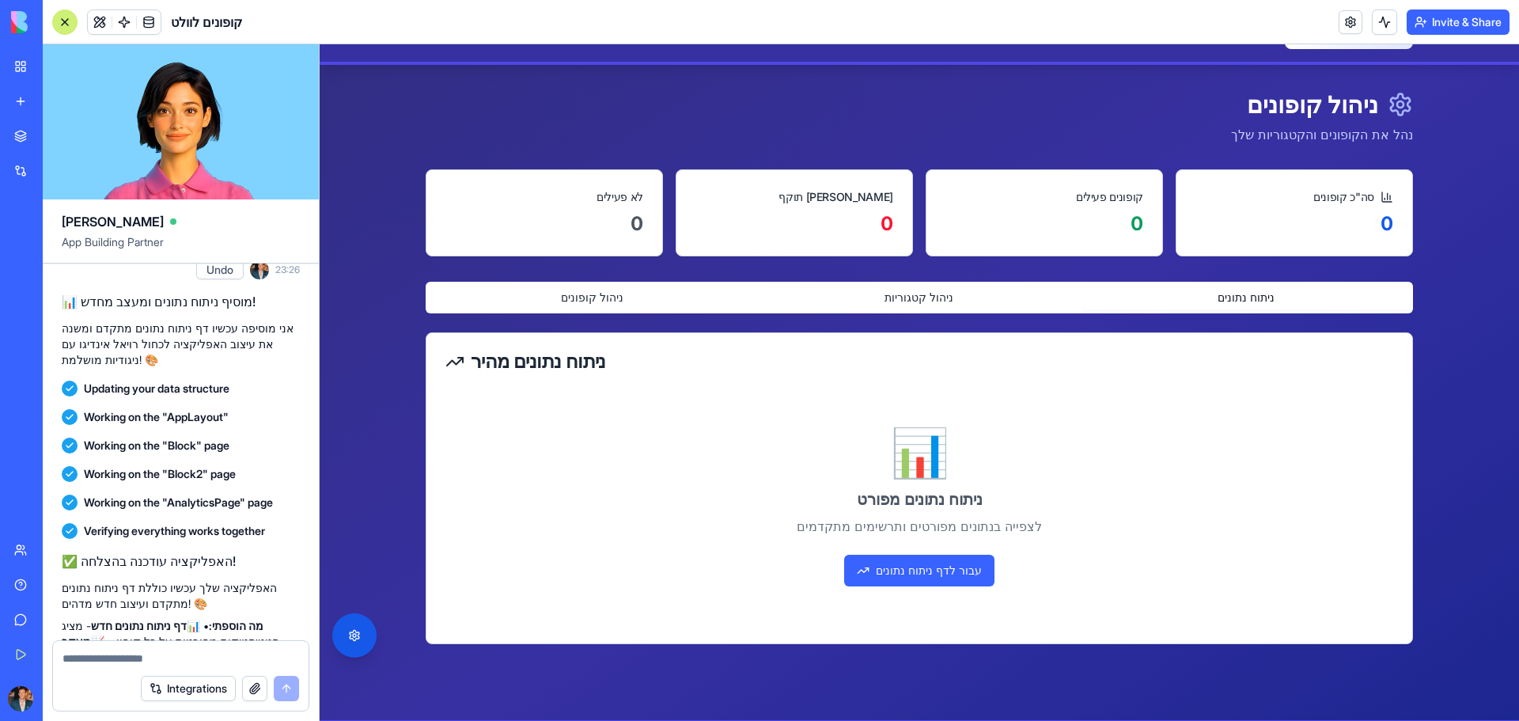
click at [918, 236] on div "ניהול קופונים נהל את הקופונים והקטגוריות שלך סה"כ קופונים 0 קופונים פעילים 0 [P…" at bounding box center [919, 367] width 987 height 554
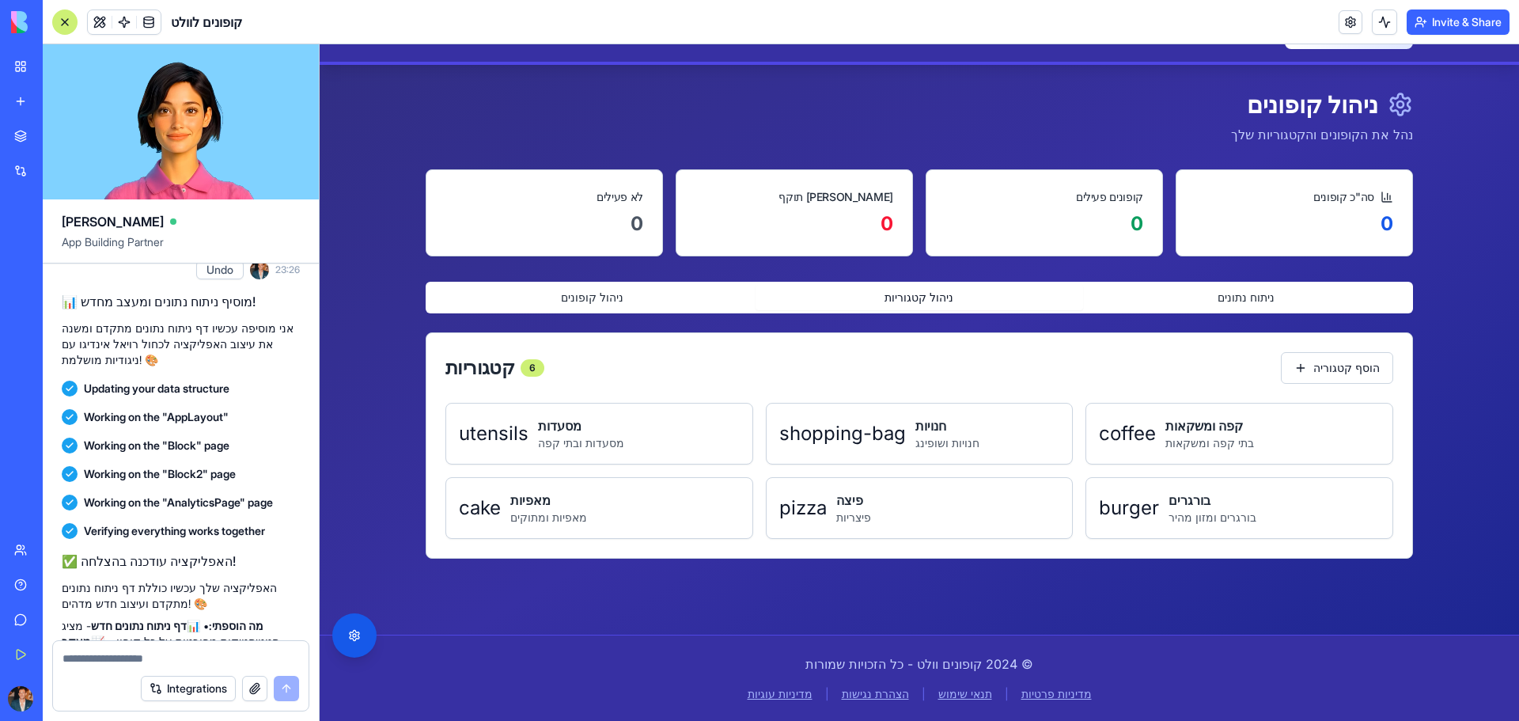
click at [574, 294] on button "ניהול קופונים" at bounding box center [592, 297] width 327 height 25
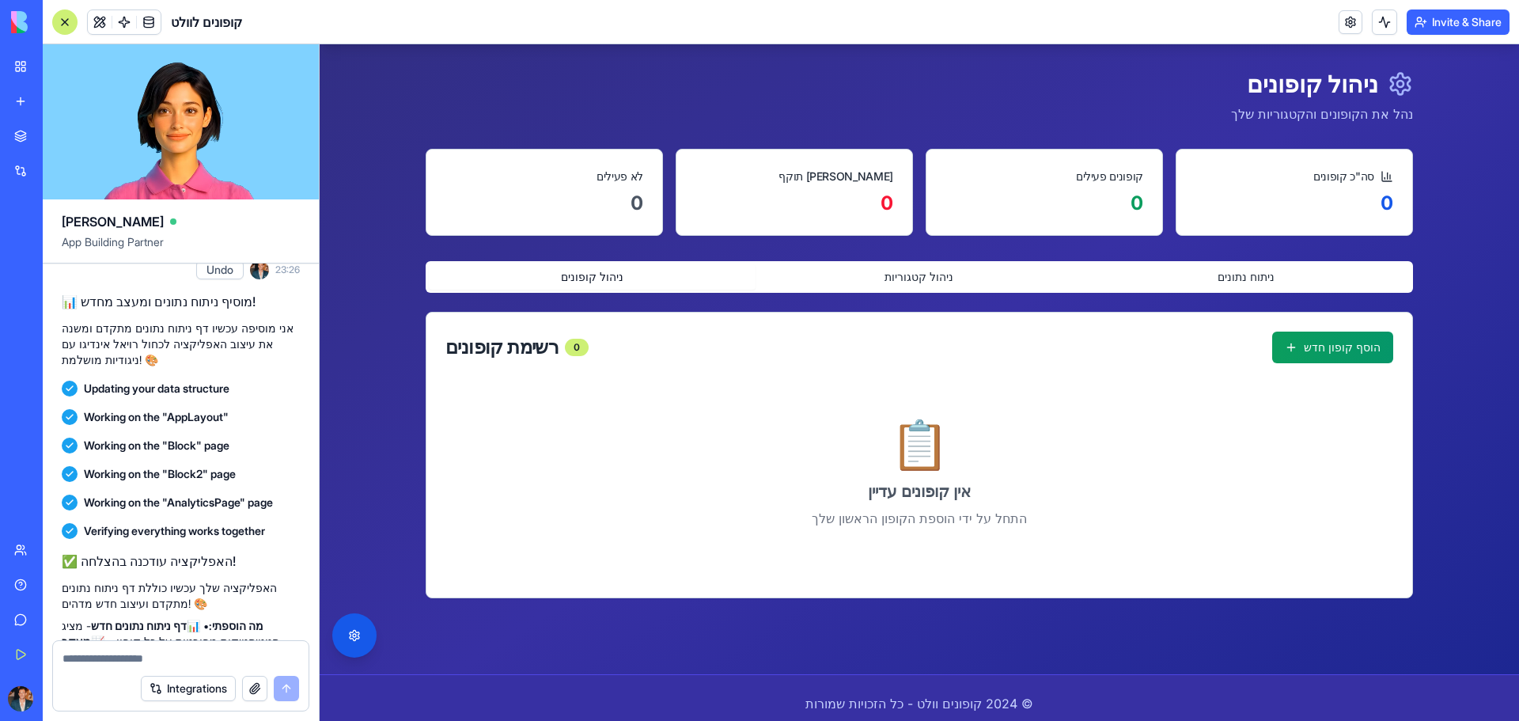
scroll to position [0, 0]
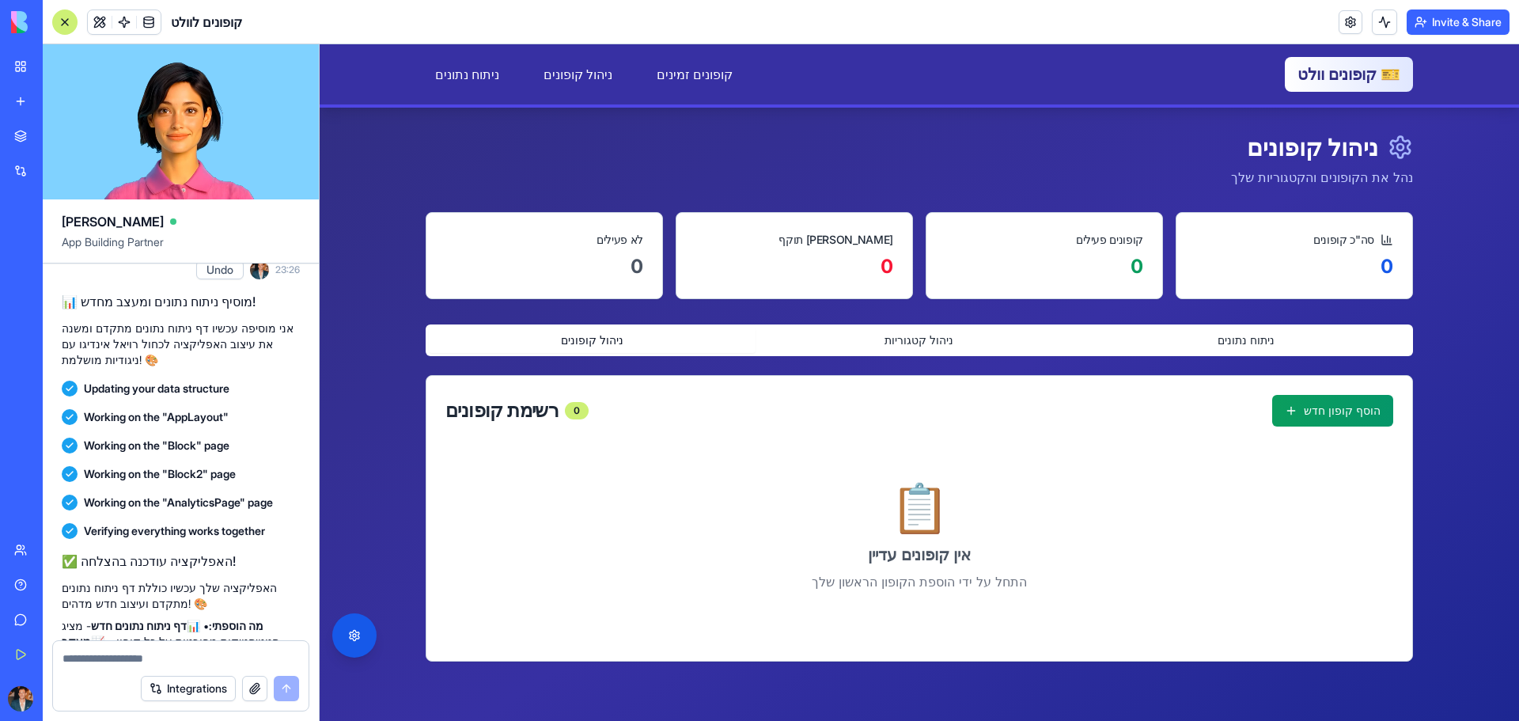
click at [383, 127] on div "דלג לתוכן הראשי 🎫 קופונים וולט קופונים זמינים ניהול קופונים ניתוח נתונים קופוני…" at bounding box center [919, 433] width 1199 height 779
click at [340, 59] on header "🎫 קופונים וולט קופונים זמינים ניהול קופונים ניתוח נתונים קופונים זמינים ניהול ק…" at bounding box center [919, 75] width 1199 height 63
click at [1362, 177] on p "נהל את הקופונים והקטגוריות שלך" at bounding box center [1322, 177] width 182 height 19
click at [180, 663] on textarea at bounding box center [181, 658] width 237 height 16
type textarea "**********"
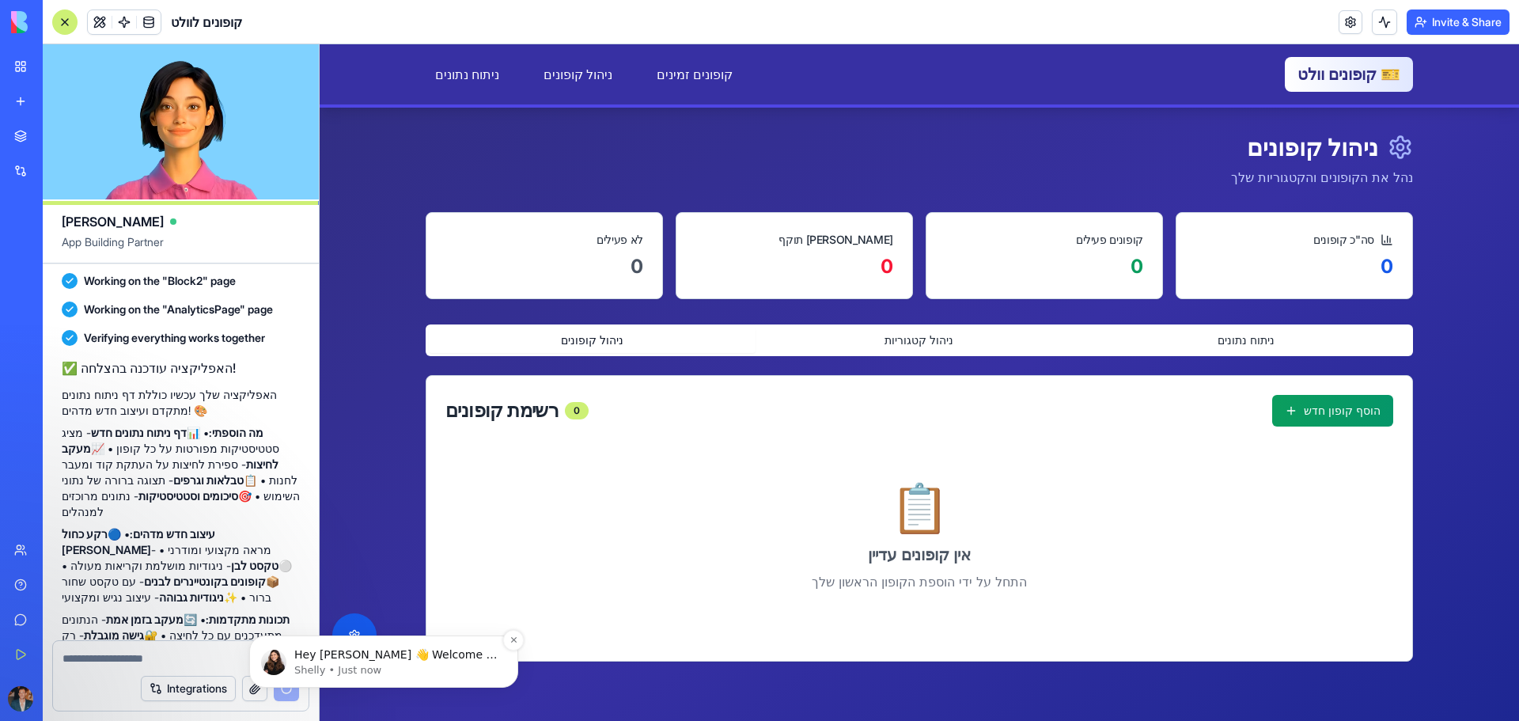
click at [415, 667] on p "Shelly • Just now" at bounding box center [396, 670] width 204 height 14
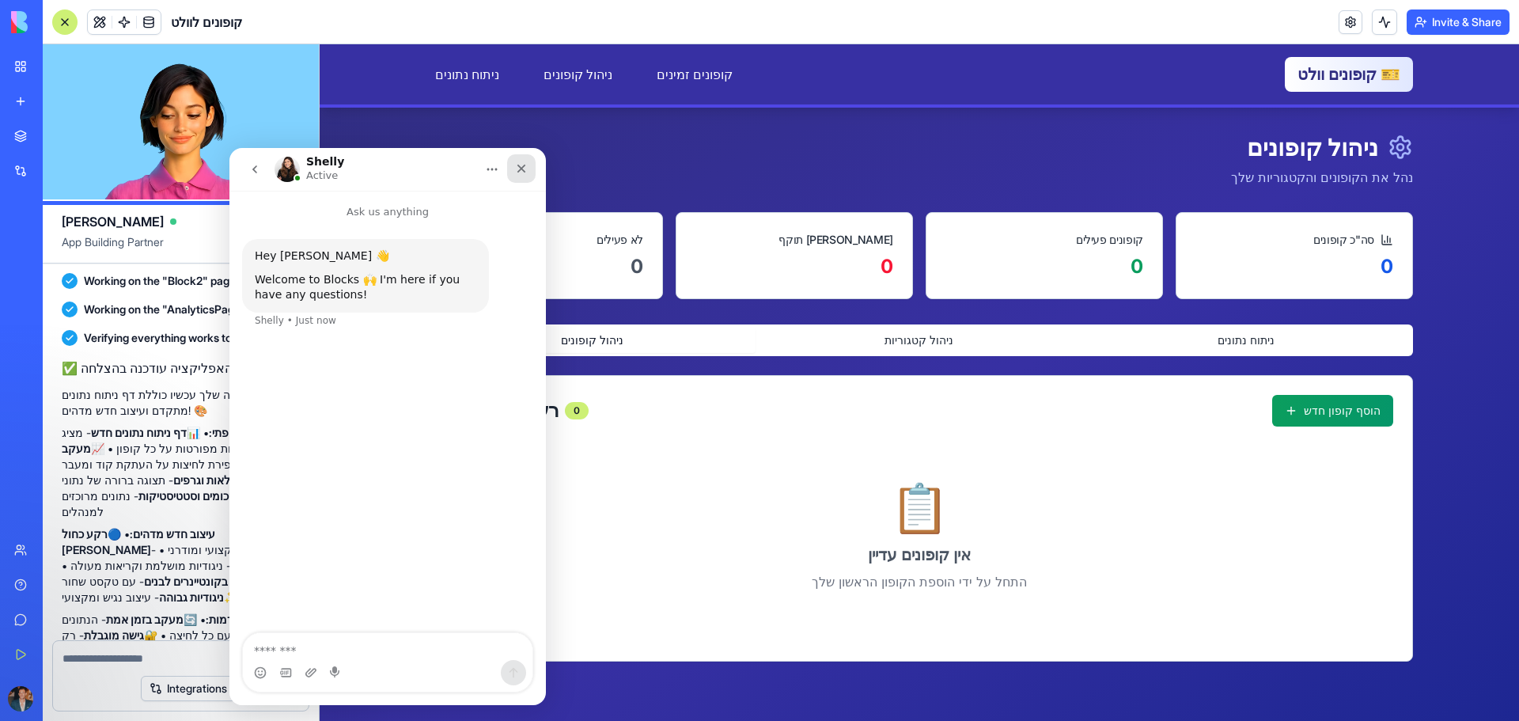
click at [525, 173] on icon "Close" at bounding box center [521, 168] width 13 height 13
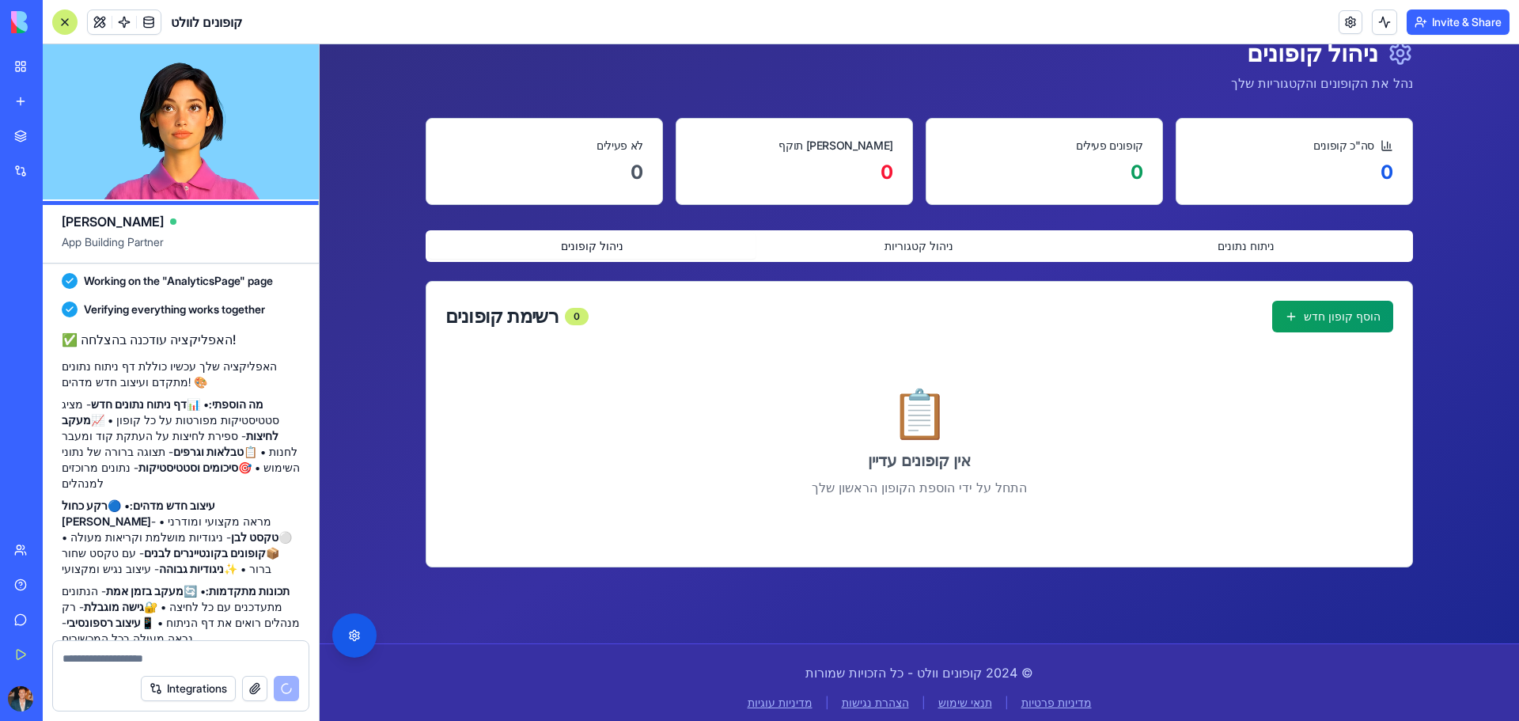
scroll to position [103, 0]
